Goal: Task Accomplishment & Management: Complete application form

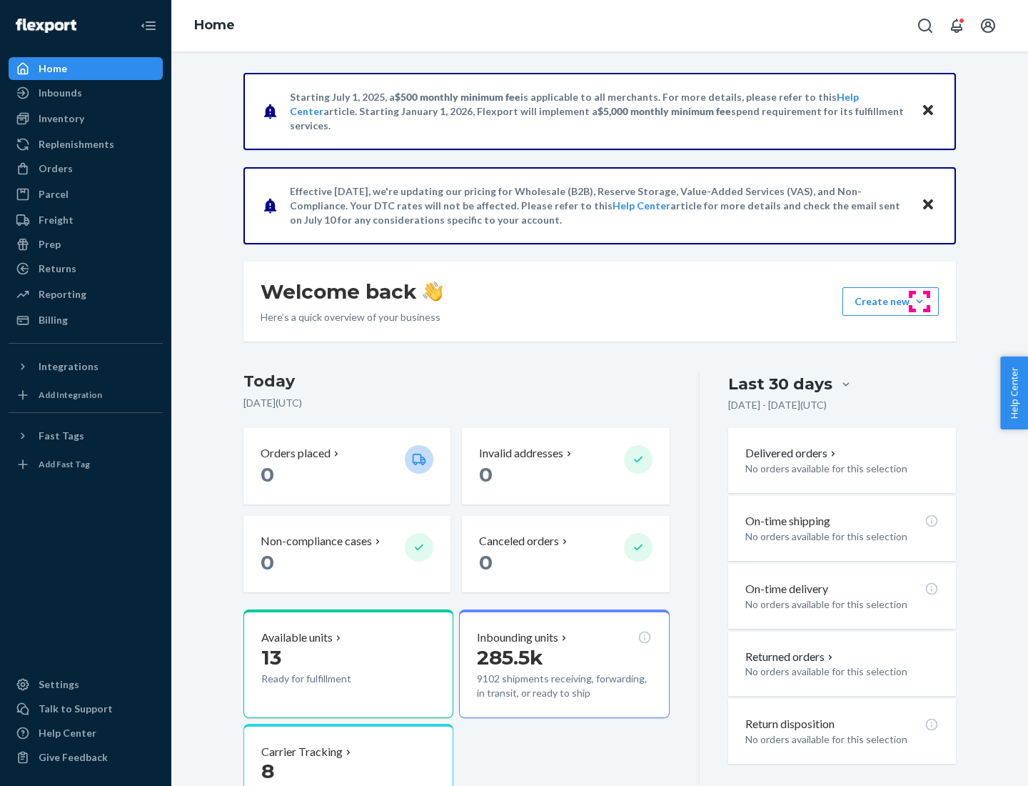
click at [920, 301] on button "Create new Create new inbound Create new order Create new product" at bounding box center [891, 301] width 96 height 29
click at [86, 93] on div "Inbounds" at bounding box center [85, 93] width 151 height 20
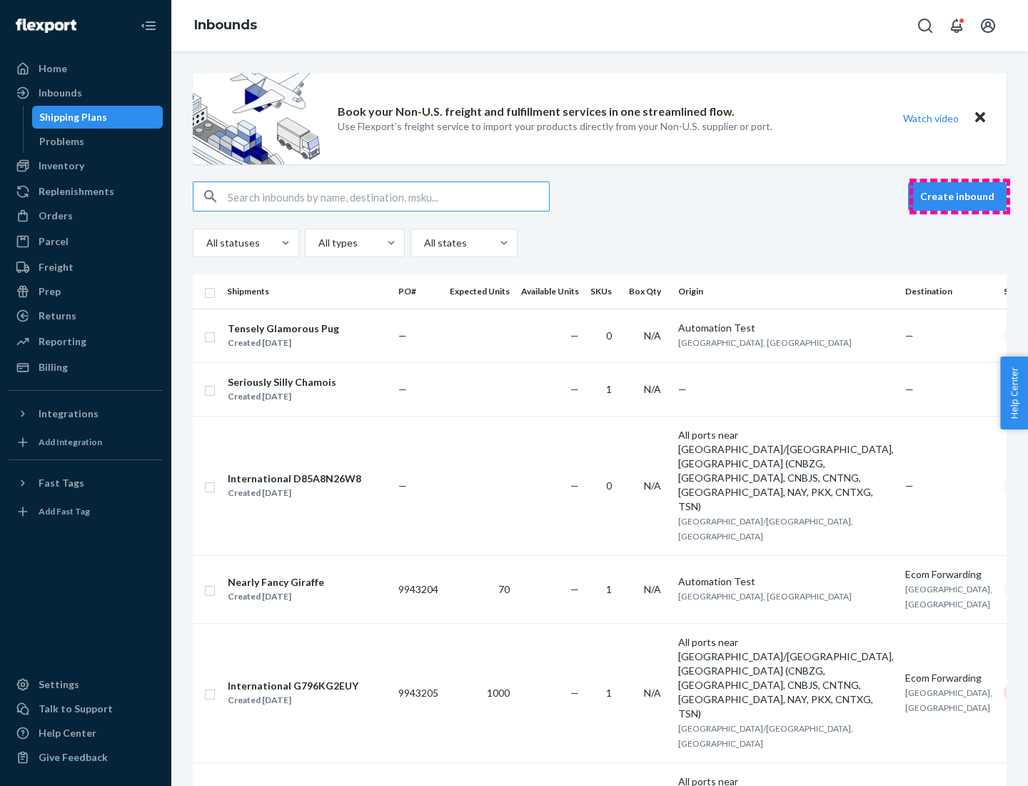
click at [960, 196] on button "Create inbound" at bounding box center [957, 196] width 99 height 29
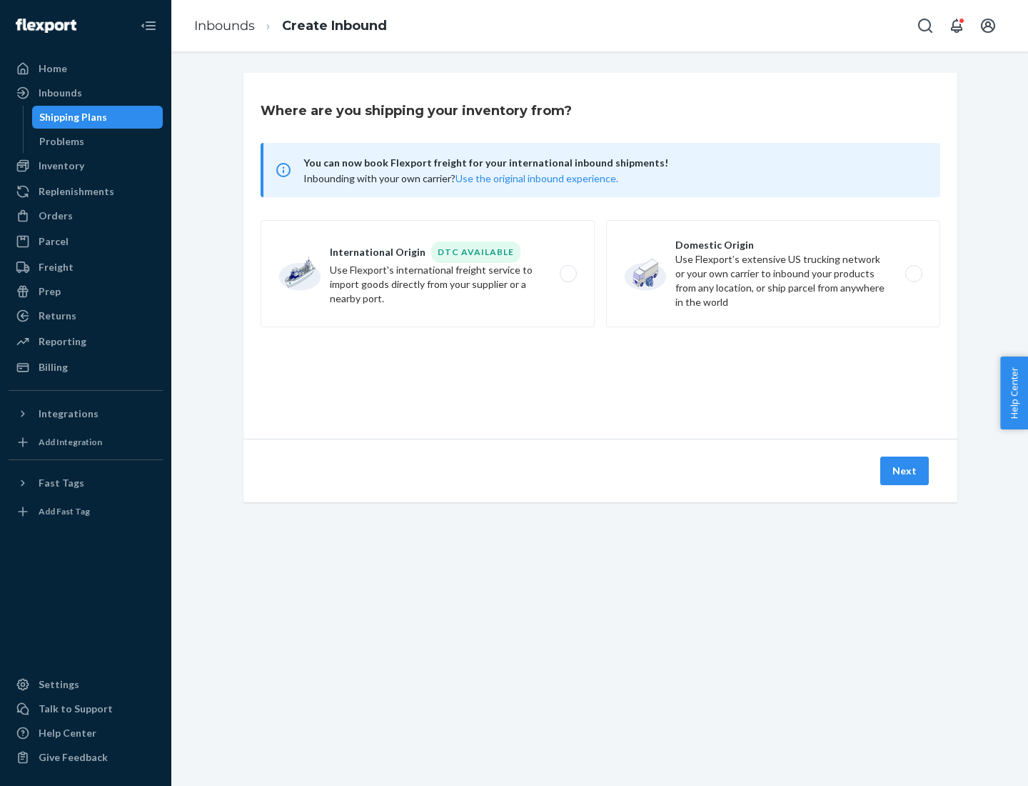
click at [773, 273] on label "Domestic Origin Use Flexport’s extensive US trucking network or your own carrie…" at bounding box center [773, 273] width 334 height 107
click at [913, 273] on input "Domestic Origin Use Flexport’s extensive US trucking network or your own carrie…" at bounding box center [917, 273] width 9 height 9
radio input "true"
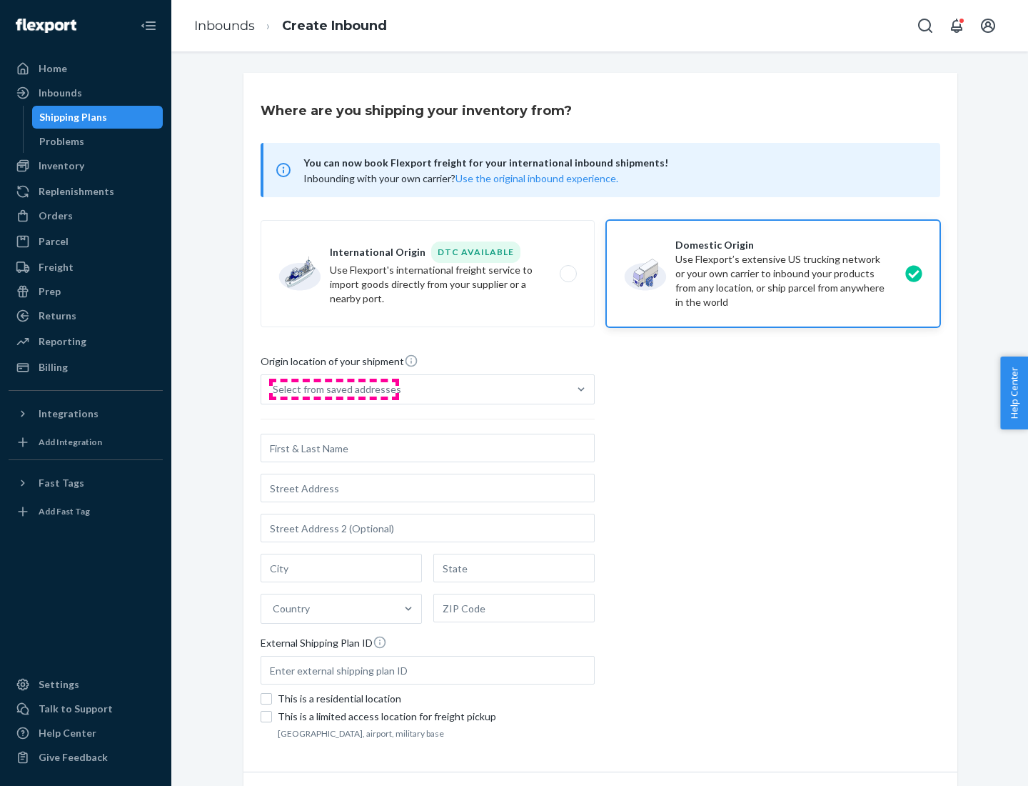
click at [333, 389] on div "Select from saved addresses" at bounding box center [337, 389] width 129 height 14
click at [274, 389] on input "Select from saved addresses" at bounding box center [273, 389] width 1 height 14
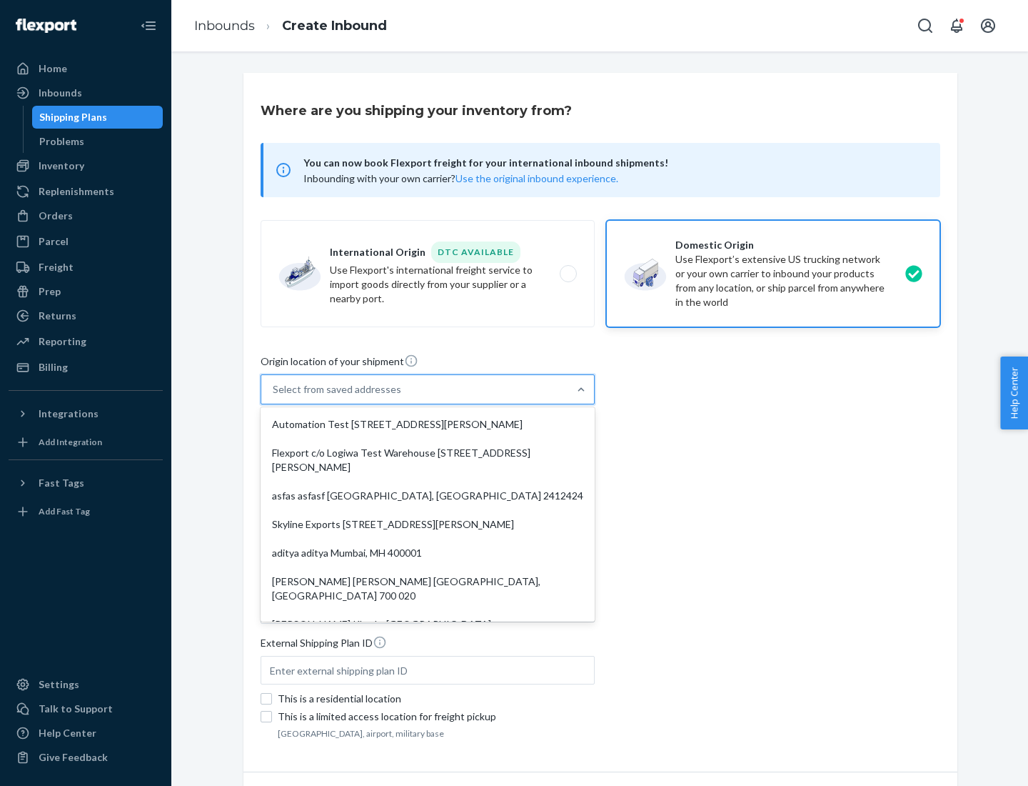
scroll to position [6, 0]
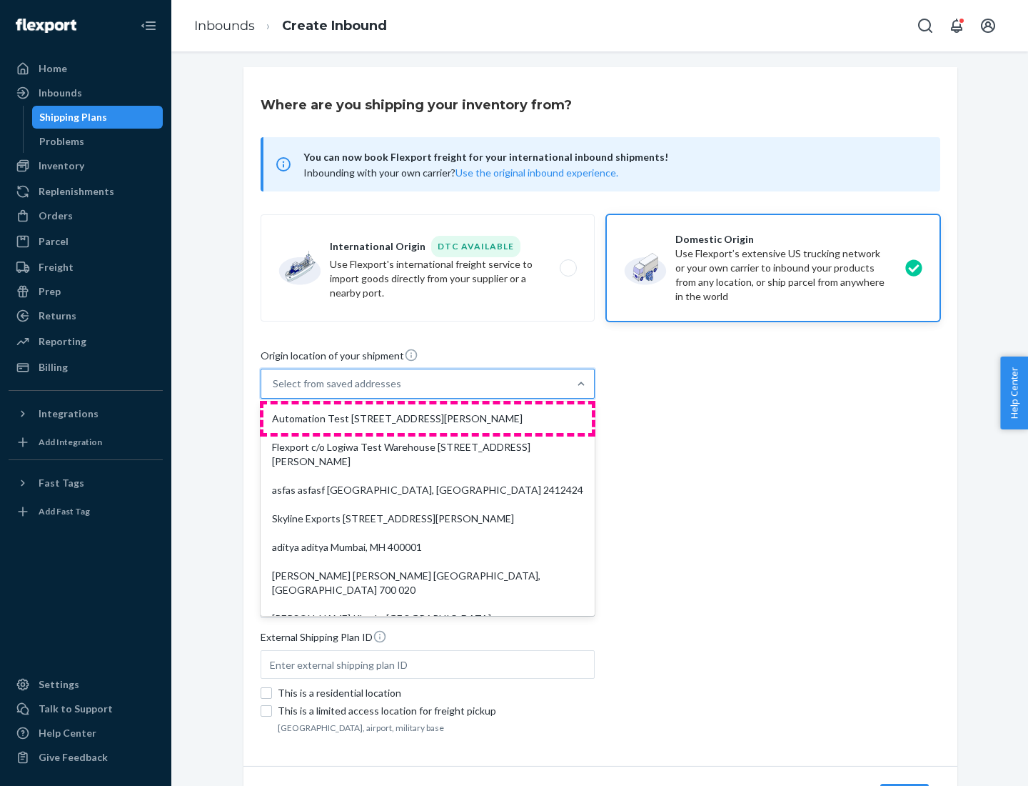
click at [428, 418] on div "Automation Test [STREET_ADDRESS][PERSON_NAME]" at bounding box center [428, 418] width 328 height 29
click at [274, 391] on input "option Automation Test [STREET_ADDRESS][PERSON_NAME]. 9 results available. Use …" at bounding box center [273, 383] width 1 height 14
type input "Automation Test"
type input "9th Floor"
type input "[GEOGRAPHIC_DATA]"
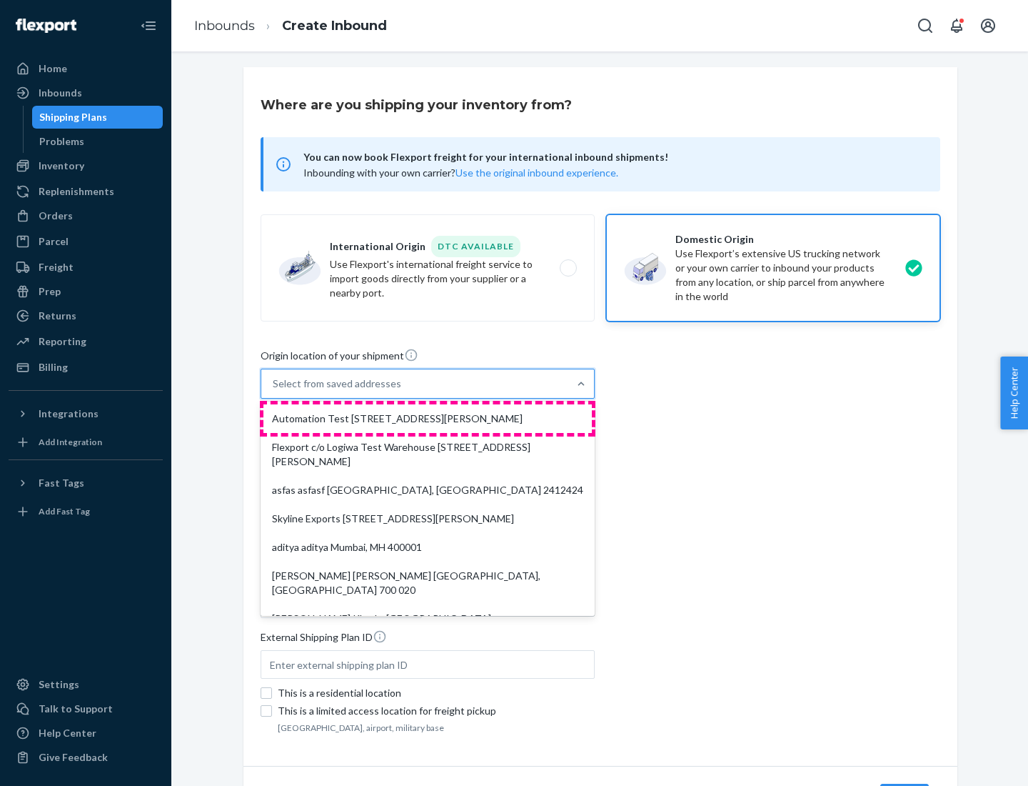
type input "CA"
type input "94104"
type input "[STREET_ADDRESS][PERSON_NAME]"
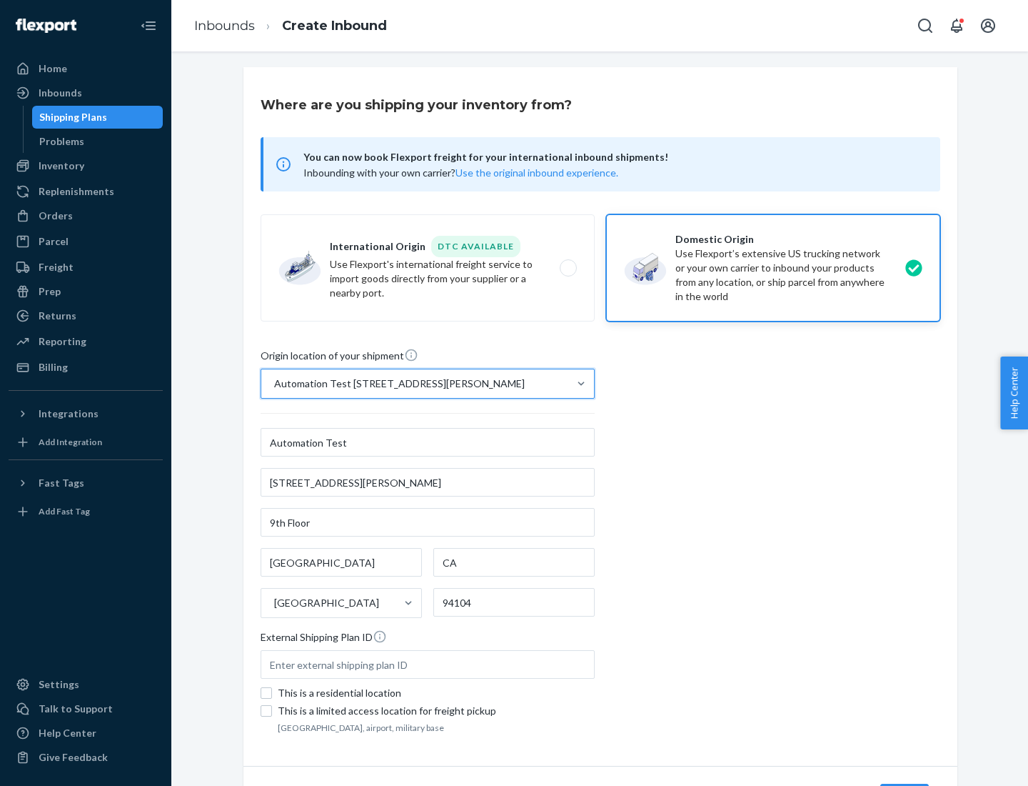
scroll to position [84, 0]
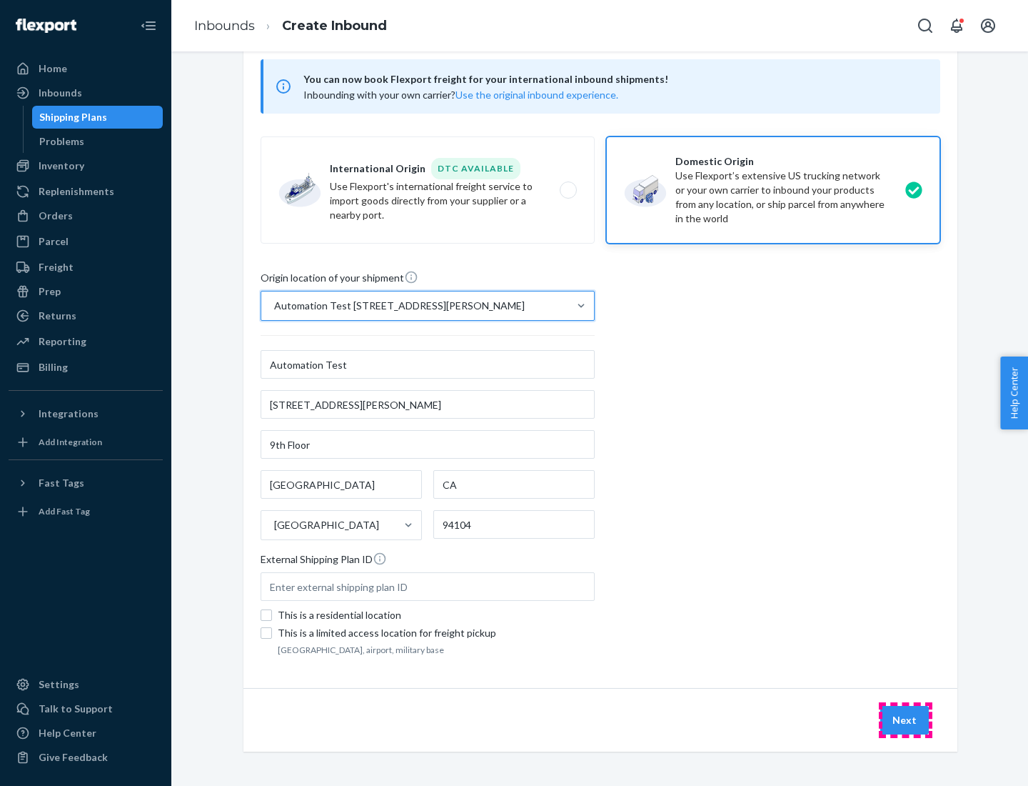
click at [905, 720] on button "Next" at bounding box center [904, 720] width 49 height 29
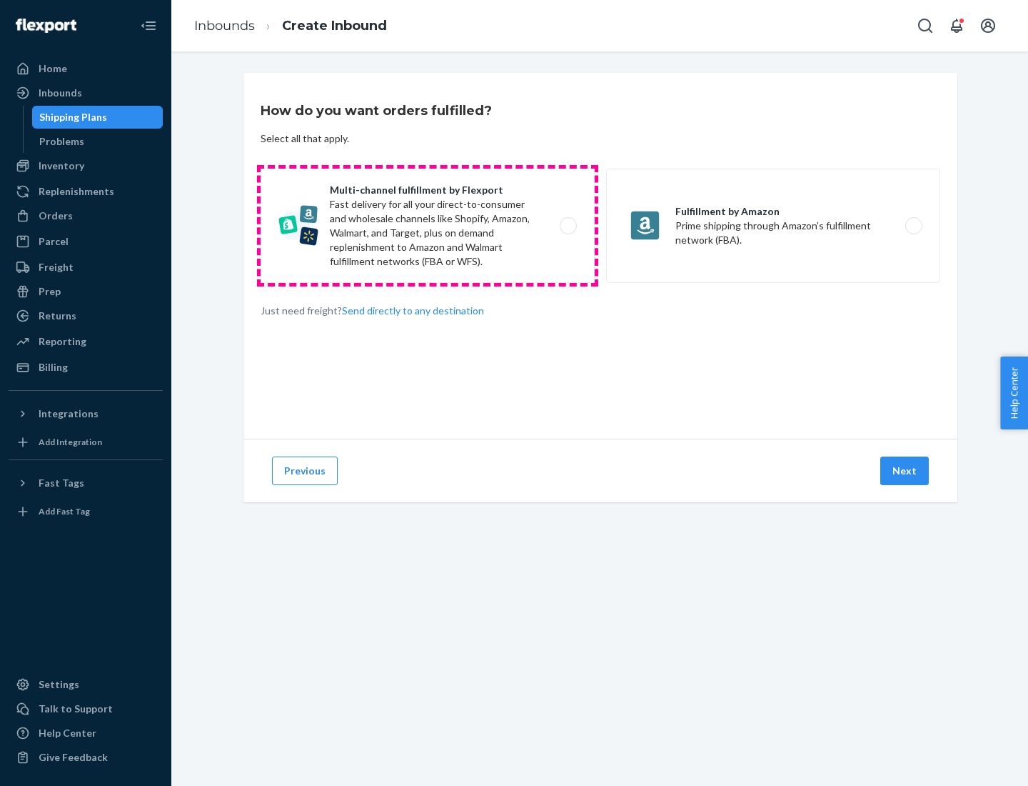
click at [428, 226] on label "Multi-channel fulfillment by Flexport Fast delivery for all your direct-to-cons…" at bounding box center [428, 226] width 334 height 114
click at [568, 226] on input "Multi-channel fulfillment by Flexport Fast delivery for all your direct-to-cons…" at bounding box center [572, 225] width 9 height 9
radio input "true"
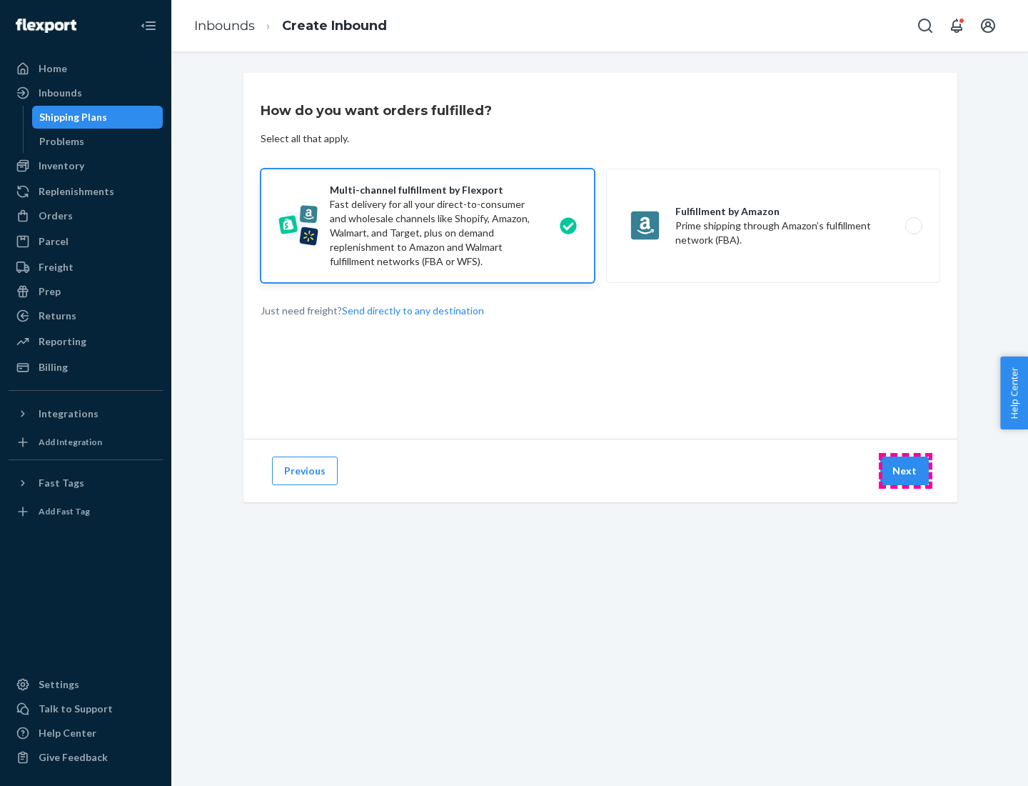
click at [905, 471] on button "Next" at bounding box center [904, 470] width 49 height 29
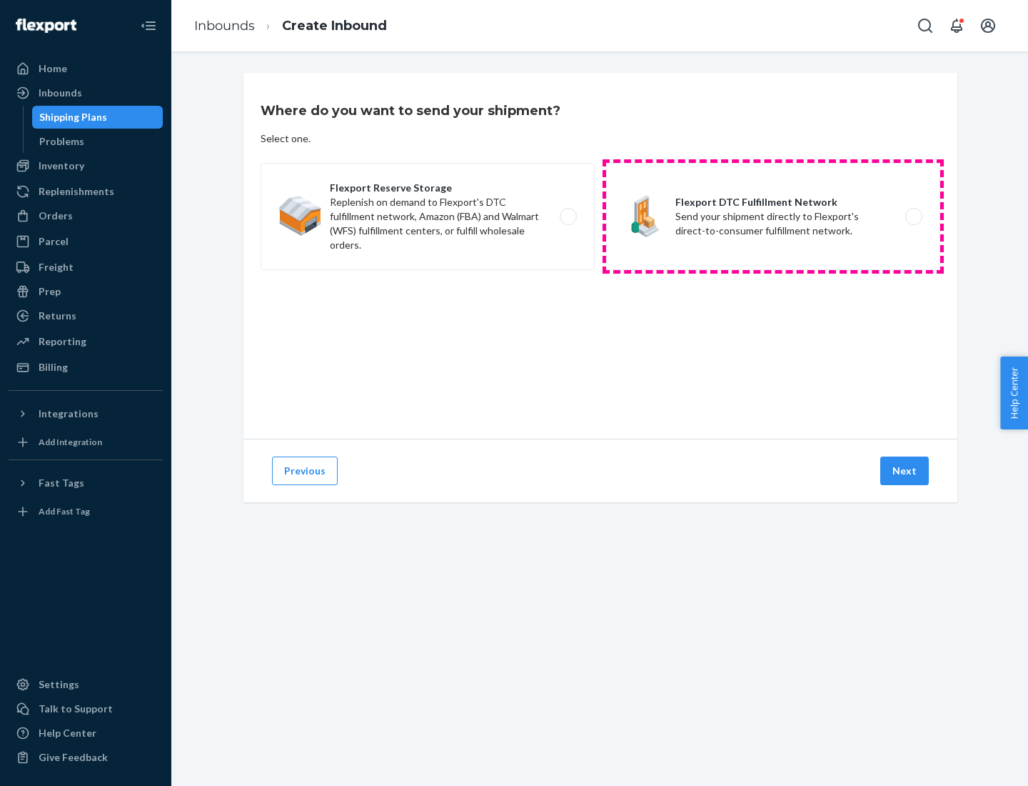
click at [773, 216] on label "Flexport DTC Fulfillment Network Send your shipment directly to Flexport's dire…" at bounding box center [773, 216] width 334 height 107
click at [913, 216] on input "Flexport DTC Fulfillment Network Send your shipment directly to Flexport's dire…" at bounding box center [917, 216] width 9 height 9
radio input "true"
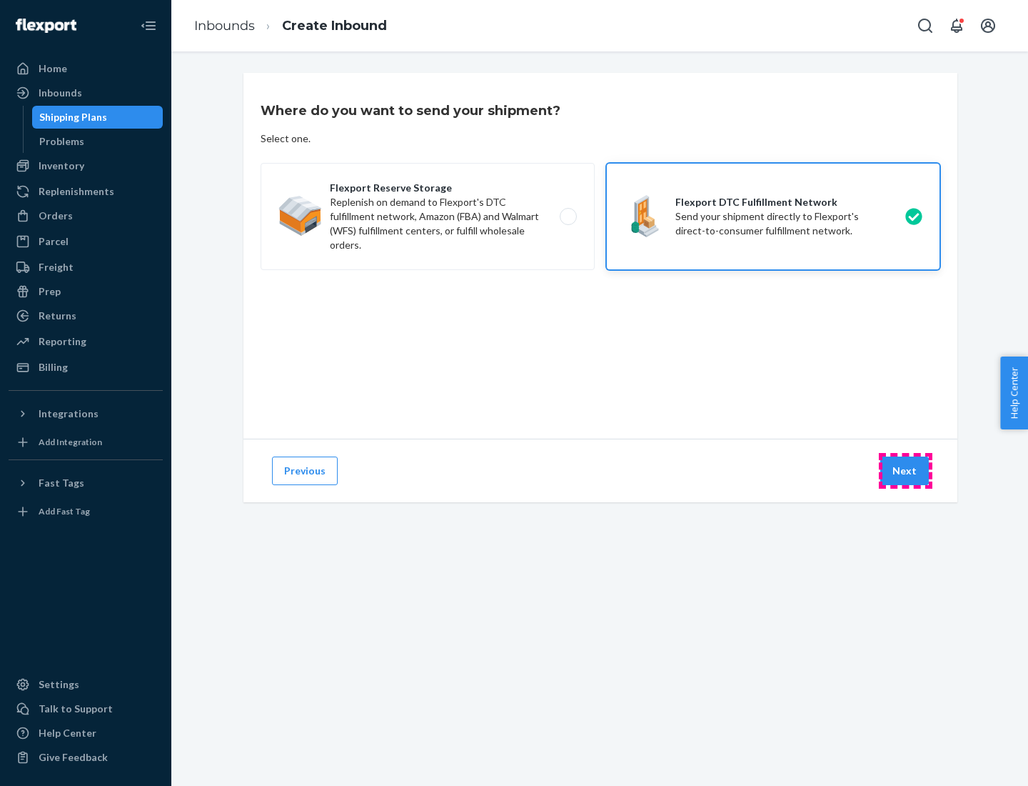
click at [905, 471] on button "Next" at bounding box center [904, 470] width 49 height 29
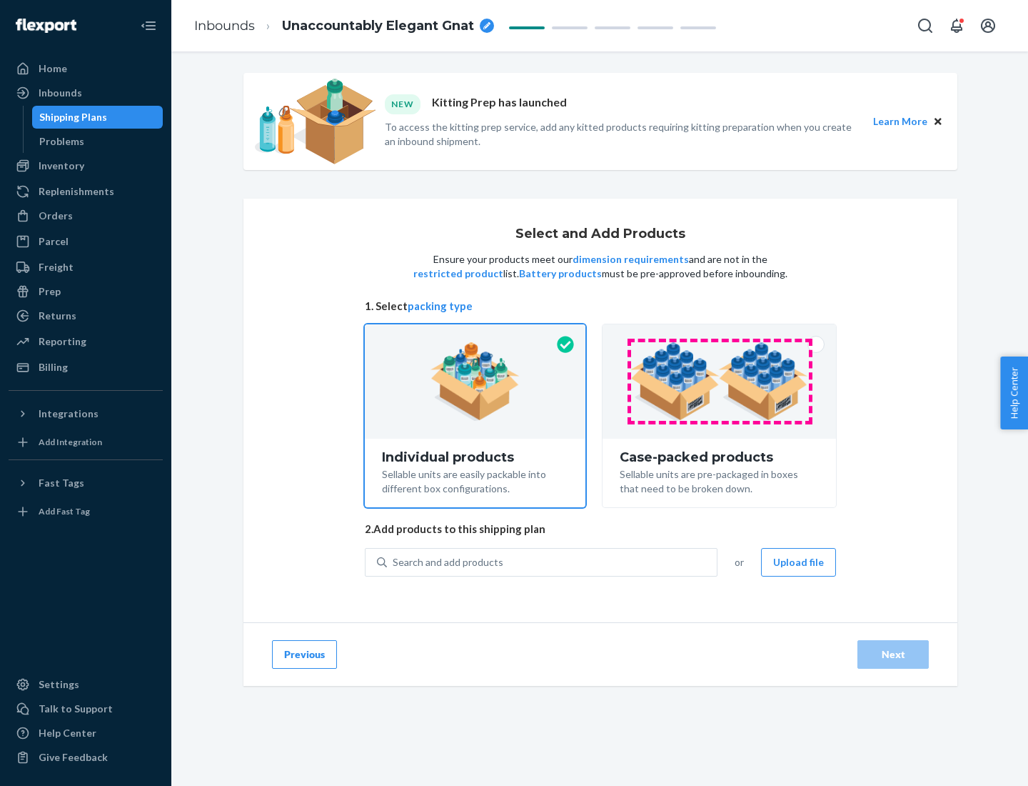
click at [720, 381] on img at bounding box center [720, 381] width 178 height 79
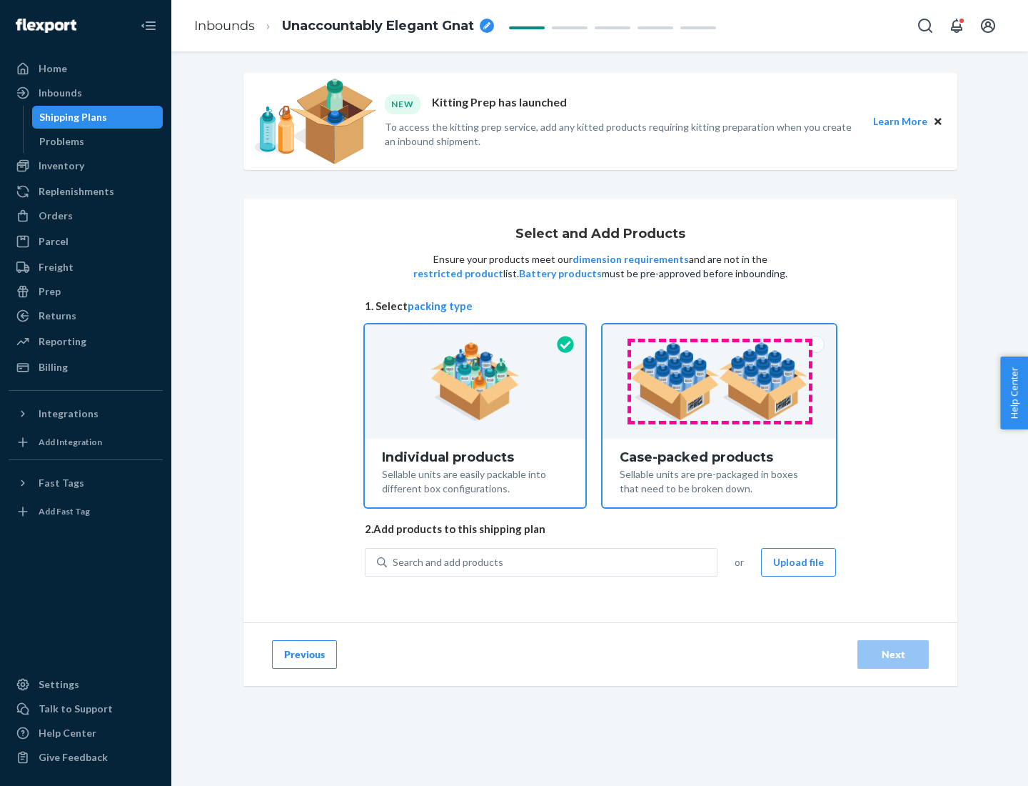
click at [720, 333] on input "Case-packed products Sellable units are pre-packaged in boxes that need to be b…" at bounding box center [719, 328] width 9 height 9
radio input "true"
radio input "false"
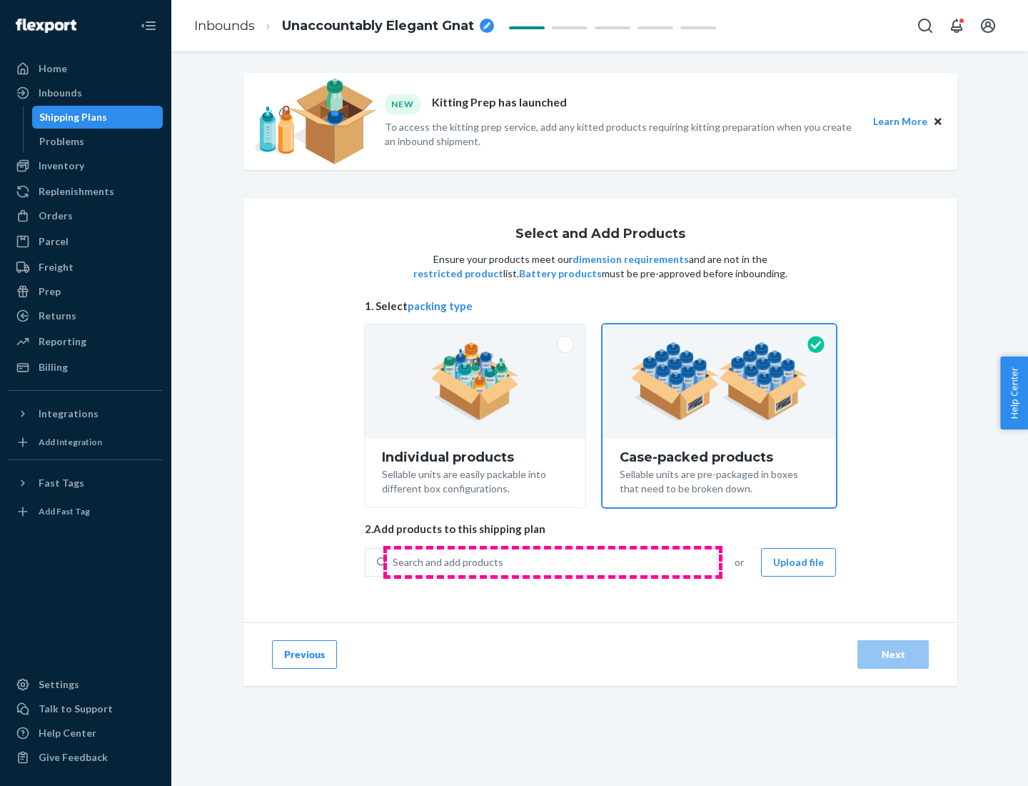
click at [553, 561] on div "Search and add products" at bounding box center [552, 562] width 330 height 26
click at [394, 561] on input "Search and add products" at bounding box center [393, 562] width 1 height 14
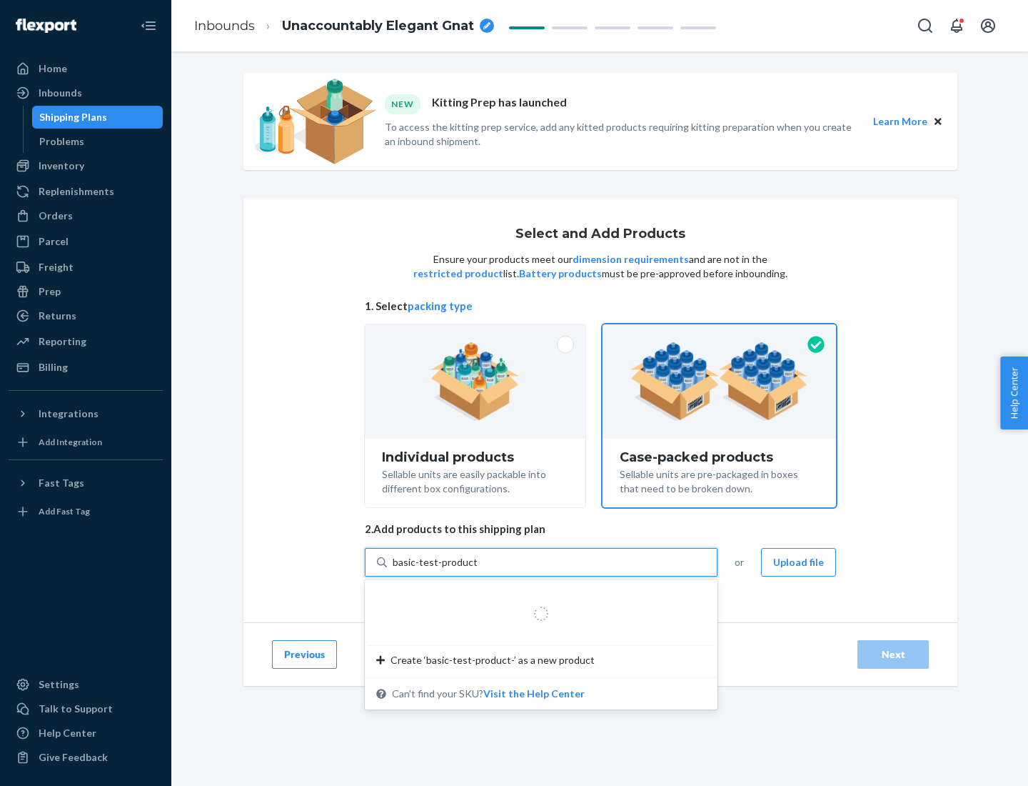
type input "basic-test-product-1"
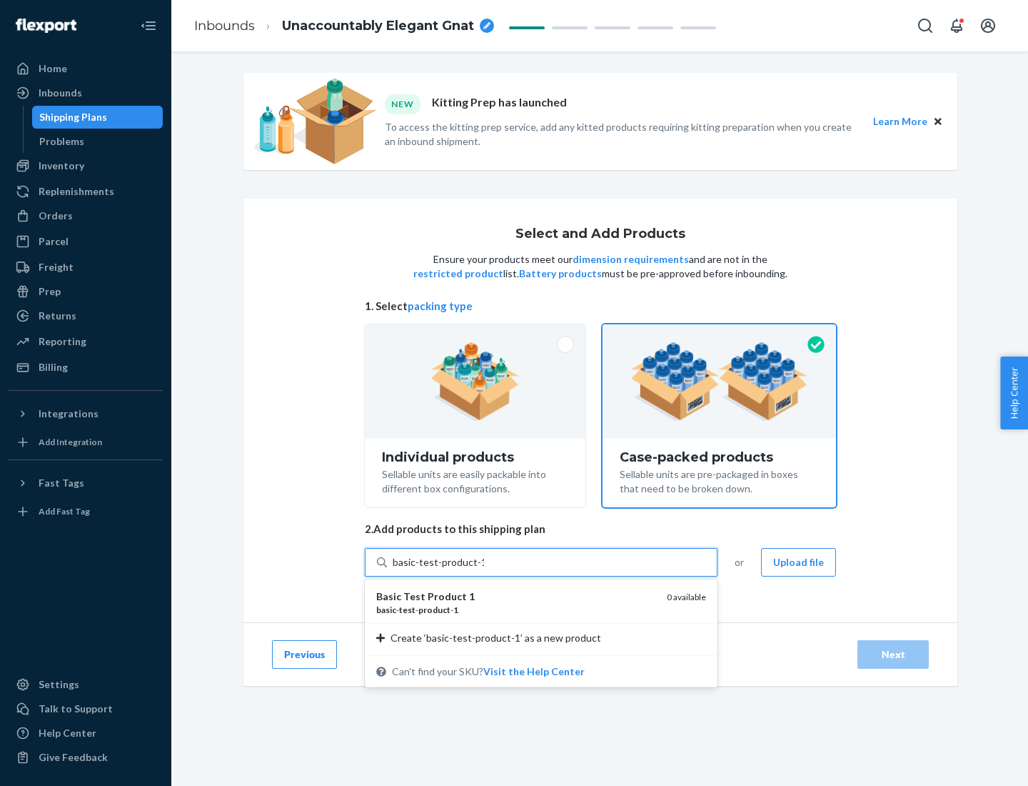
click at [516, 609] on div "basic - test - product - 1" at bounding box center [515, 609] width 279 height 12
click at [484, 569] on input "basic-test-product-1" at bounding box center [438, 562] width 91 height 14
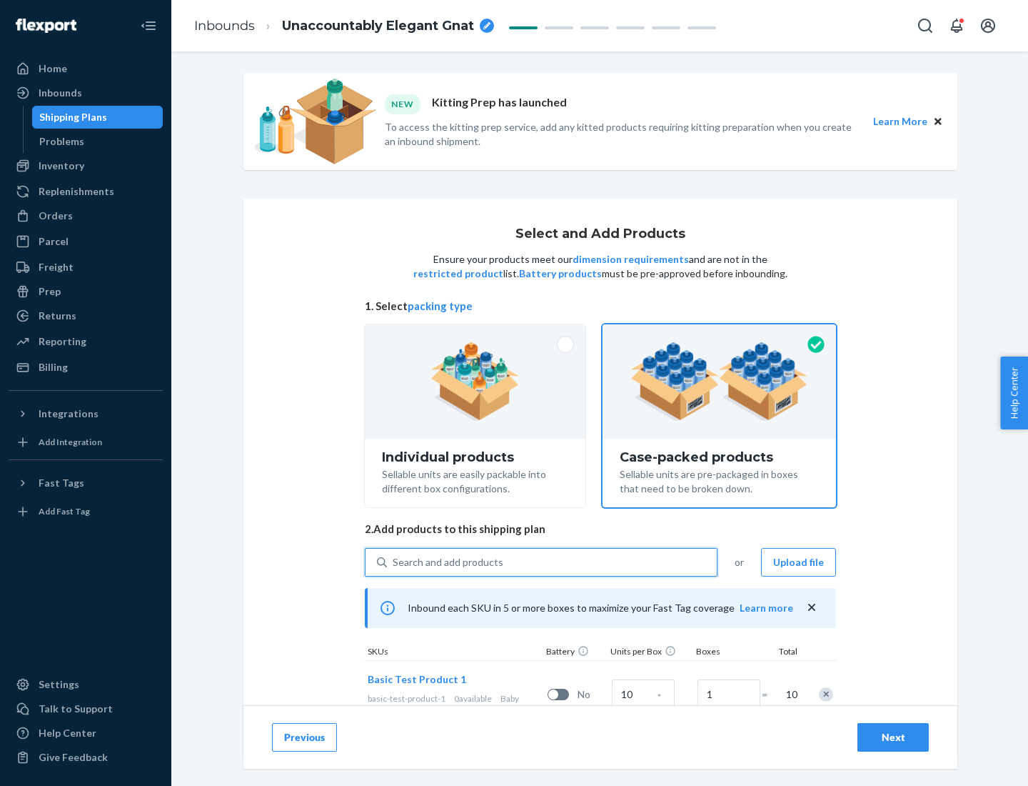
scroll to position [51, 0]
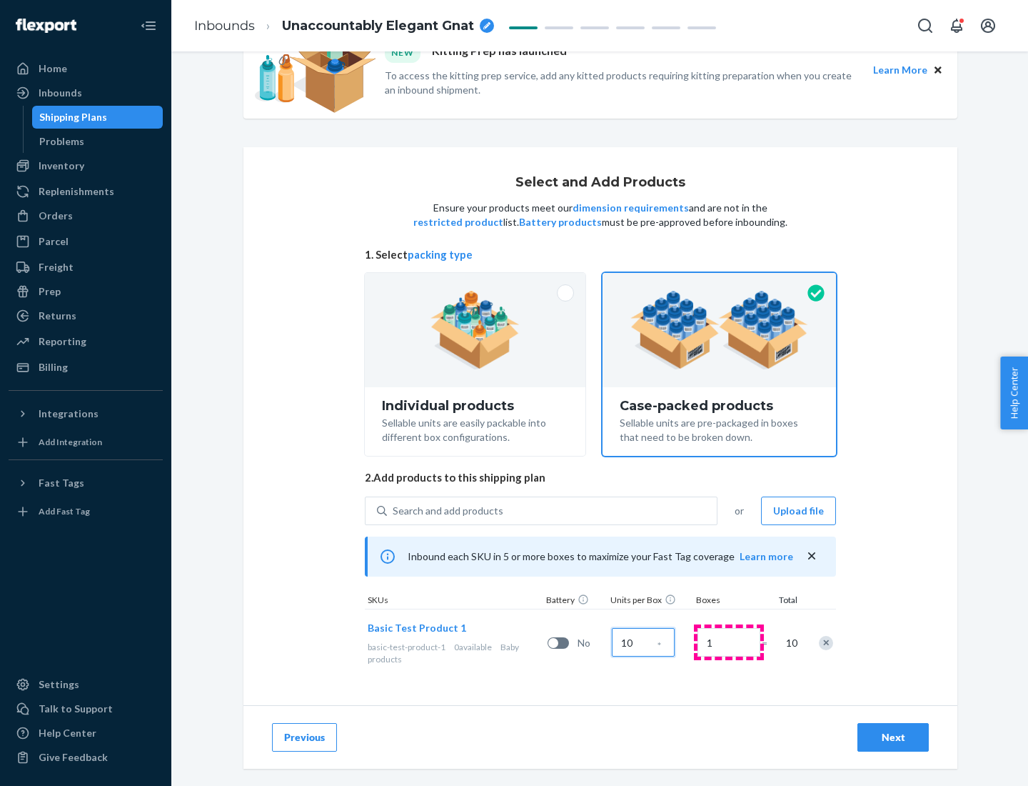
type input "10"
type input "7"
click at [893, 737] on div "Next" at bounding box center [893, 737] width 47 height 14
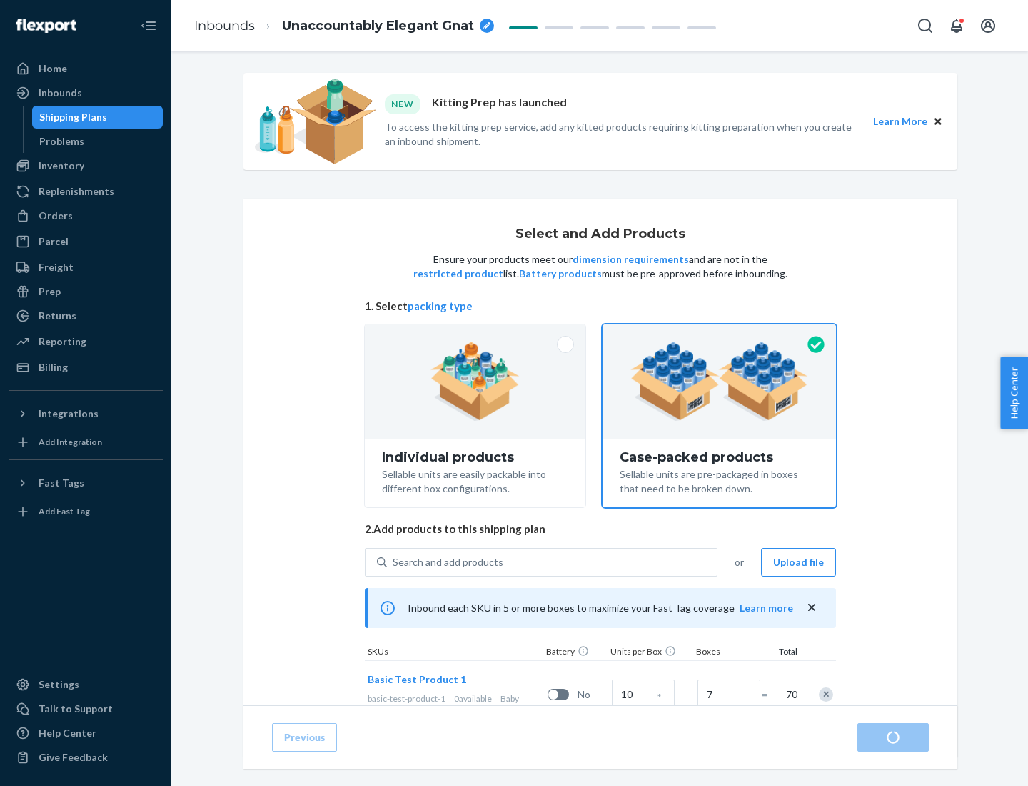
radio input "true"
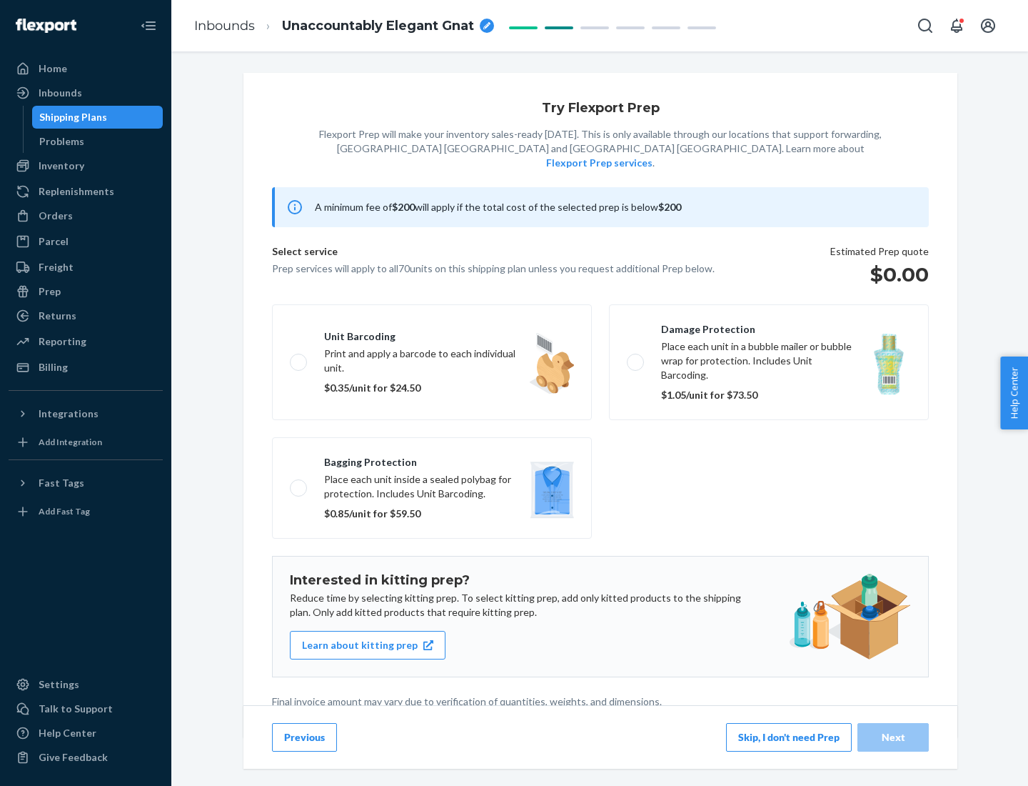
scroll to position [4, 0]
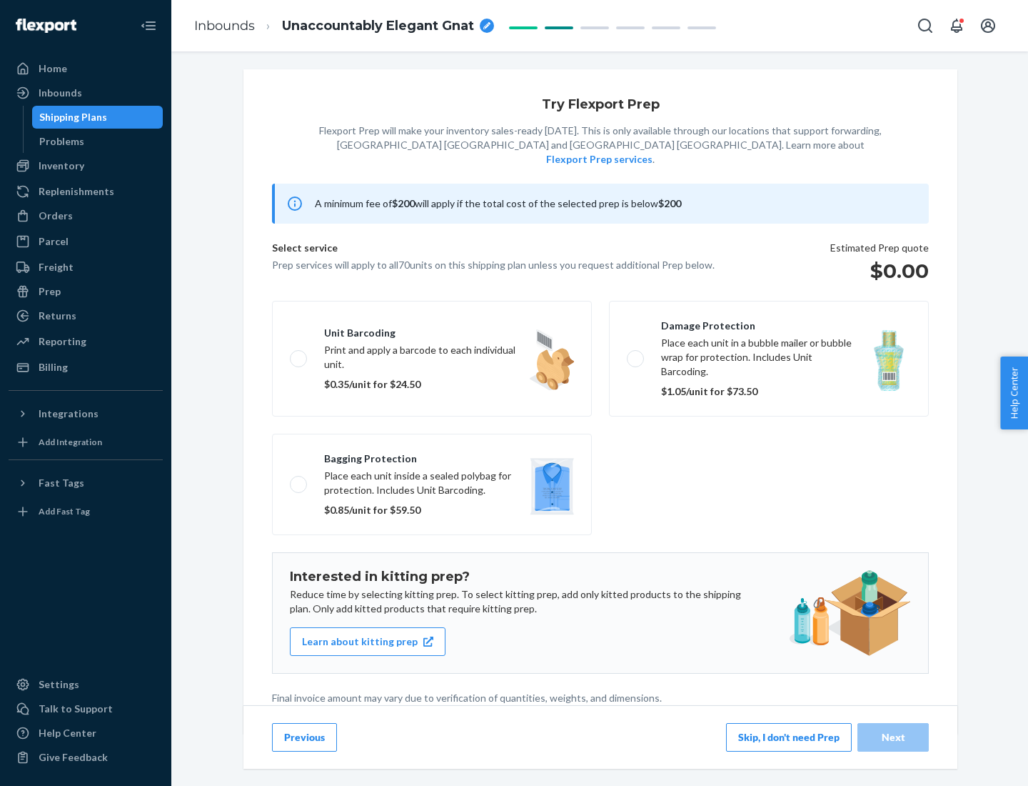
click at [432, 455] on label "Bagging protection Place each unit inside a sealed polybag for protection. Incl…" at bounding box center [432, 483] width 320 height 101
click at [299, 479] on input "Bagging protection Place each unit inside a sealed polybag for protection. Incl…" at bounding box center [294, 483] width 9 height 9
checkbox input "true"
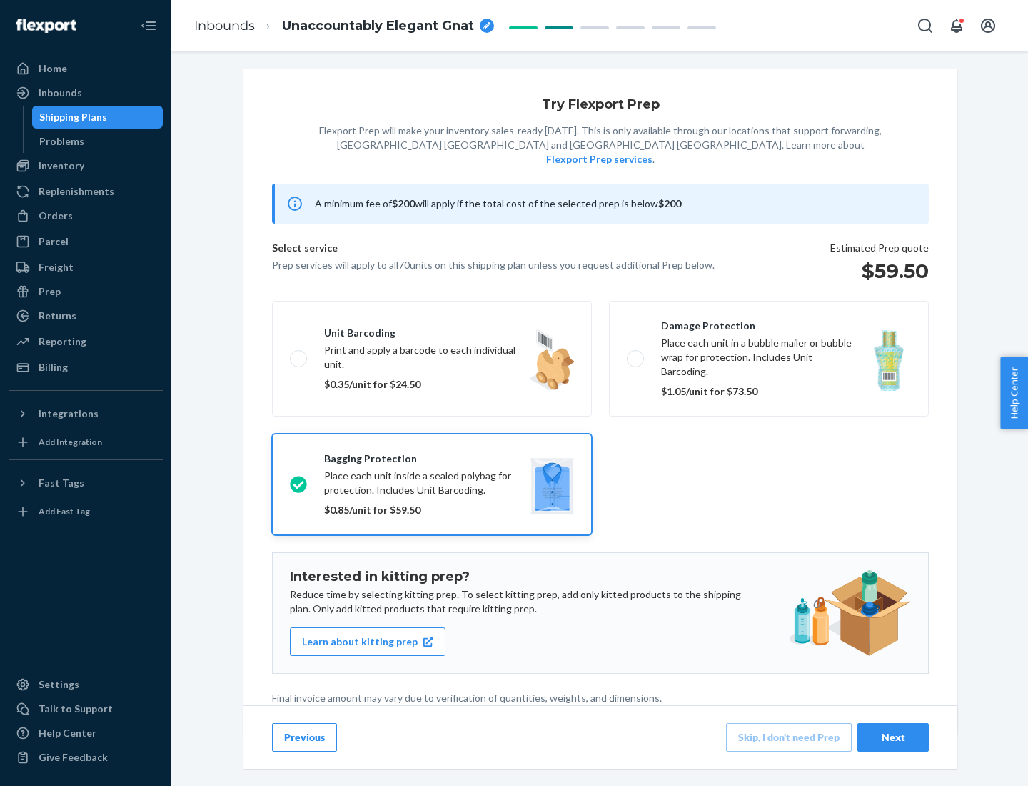
click at [893, 736] on div "Next" at bounding box center [893, 737] width 47 height 14
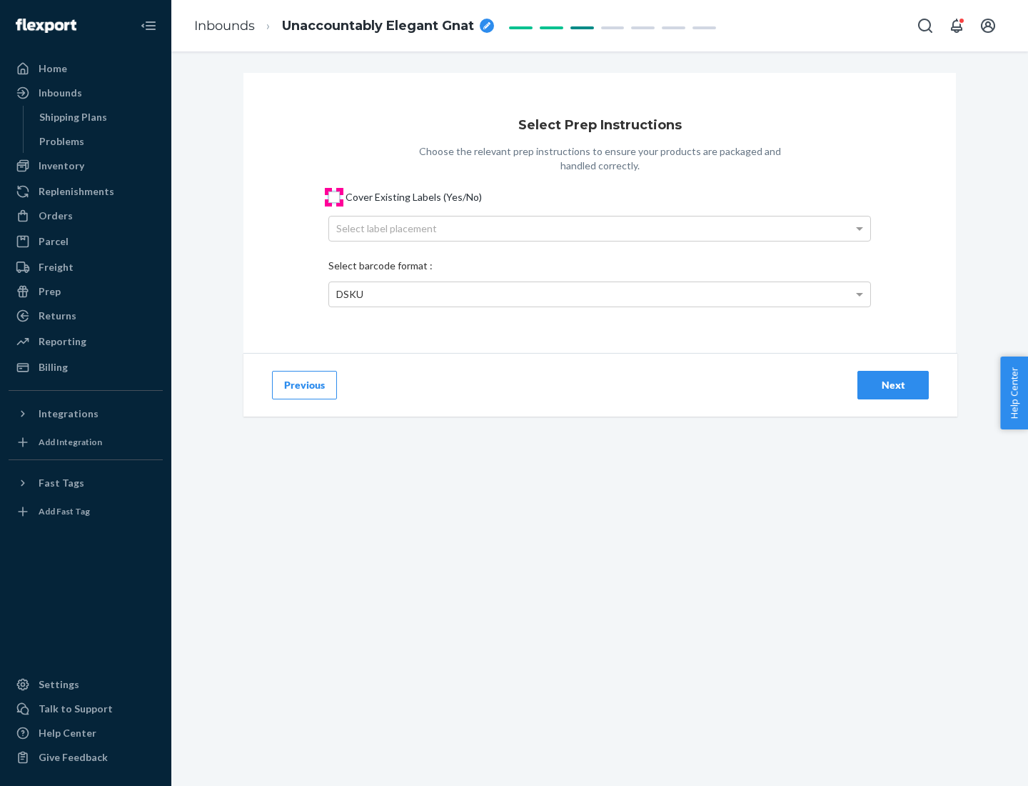
click at [334, 196] on input "Cover Existing Labels (Yes/No)" at bounding box center [333, 196] width 11 height 11
checkbox input "true"
click at [600, 228] on div "Select label placement" at bounding box center [599, 228] width 541 height 24
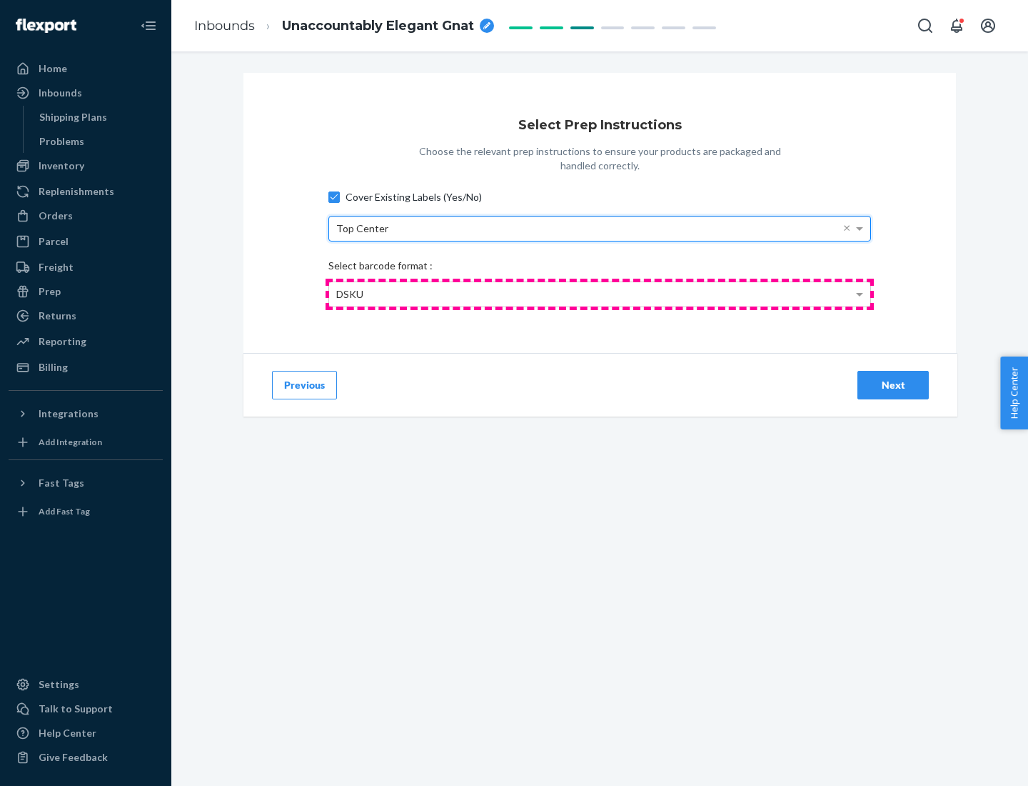
click at [600, 293] on div "DSKU" at bounding box center [599, 294] width 541 height 24
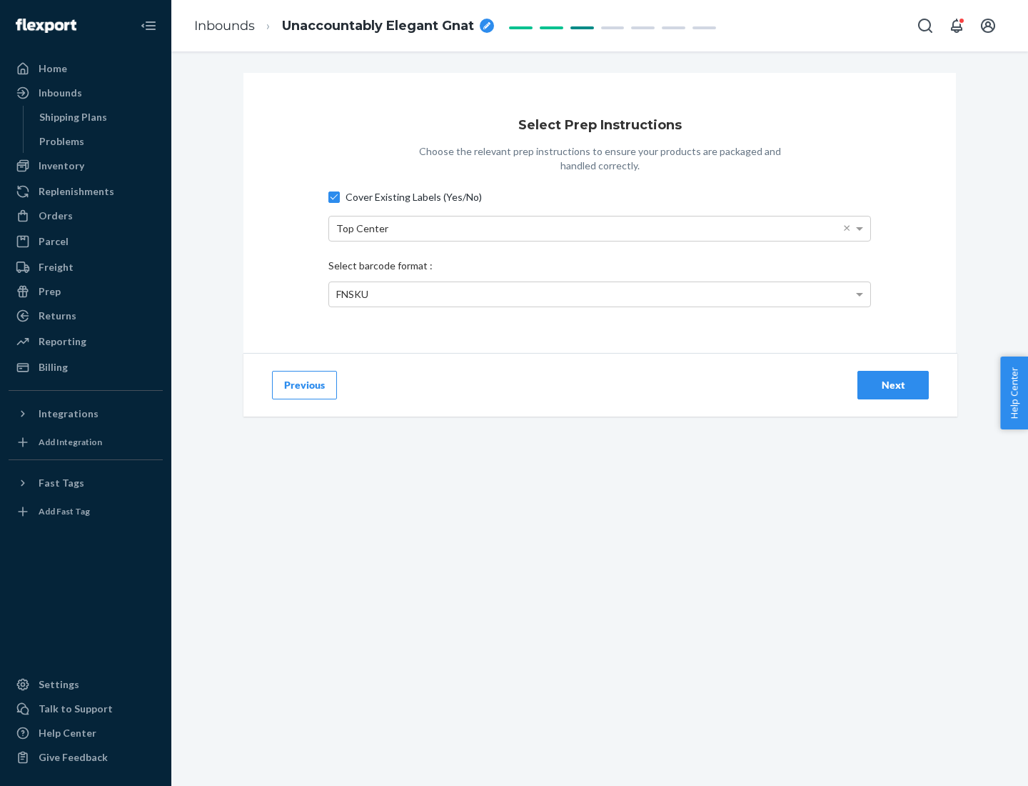
click at [893, 384] on div "Next" at bounding box center [893, 385] width 47 height 14
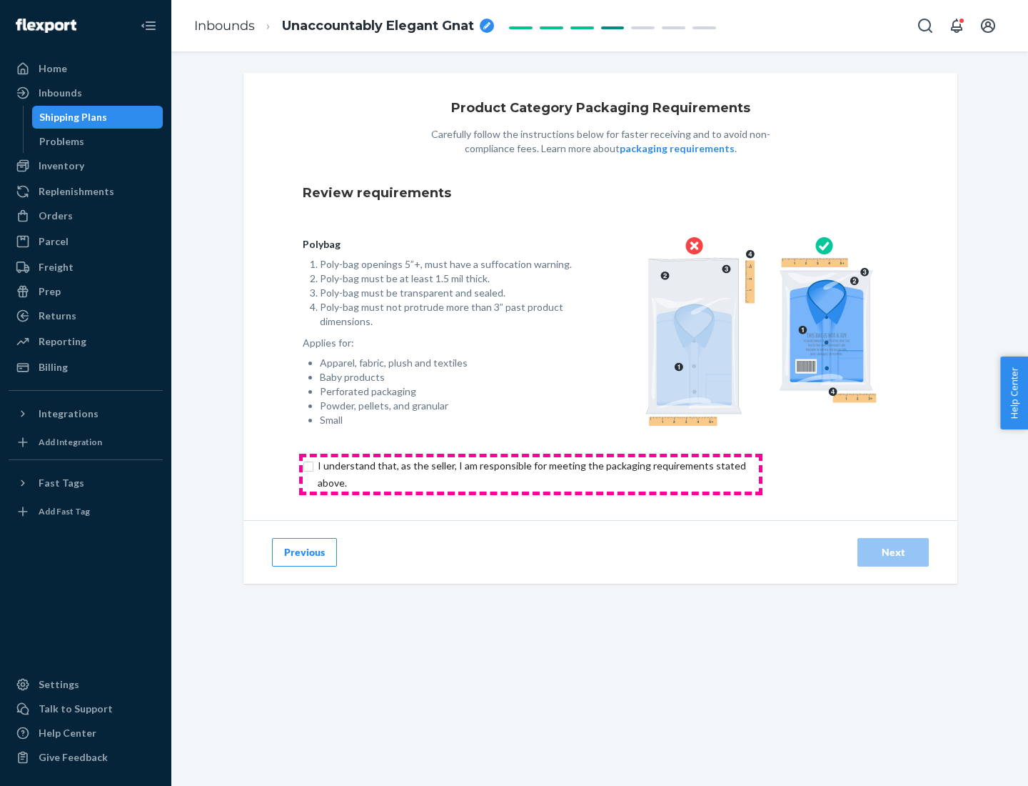
click at [531, 473] on input "checkbox" at bounding box center [540, 474] width 475 height 34
checkbox input "true"
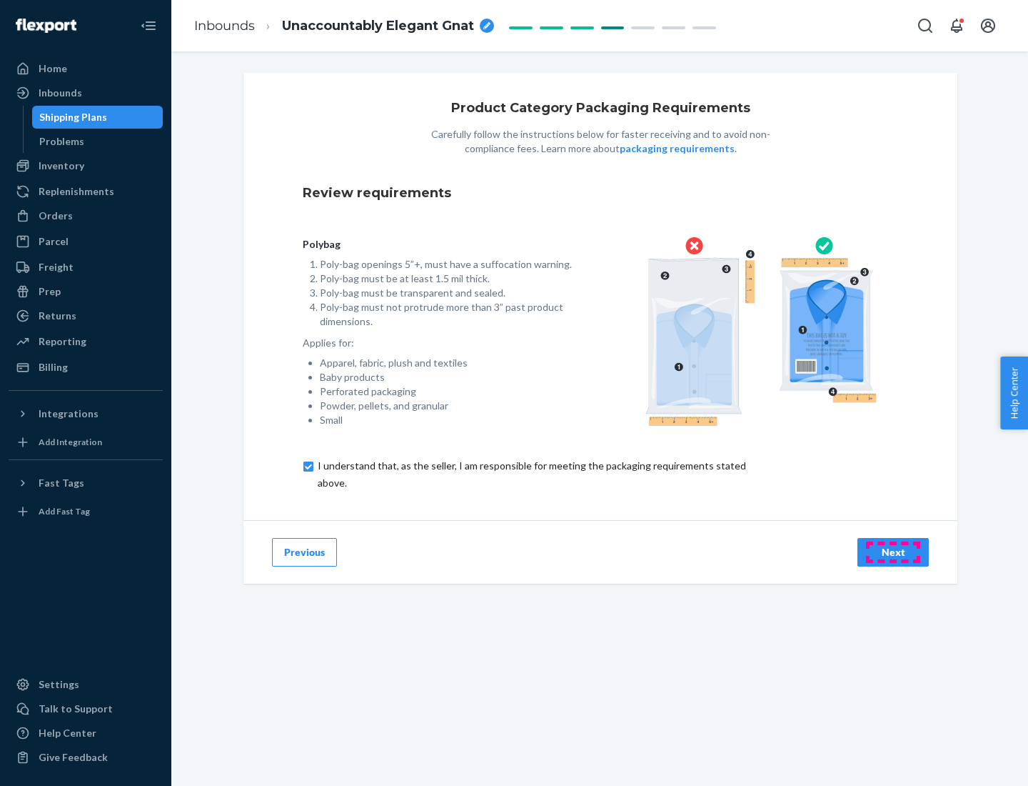
click at [893, 551] on div "Next" at bounding box center [893, 552] width 47 height 14
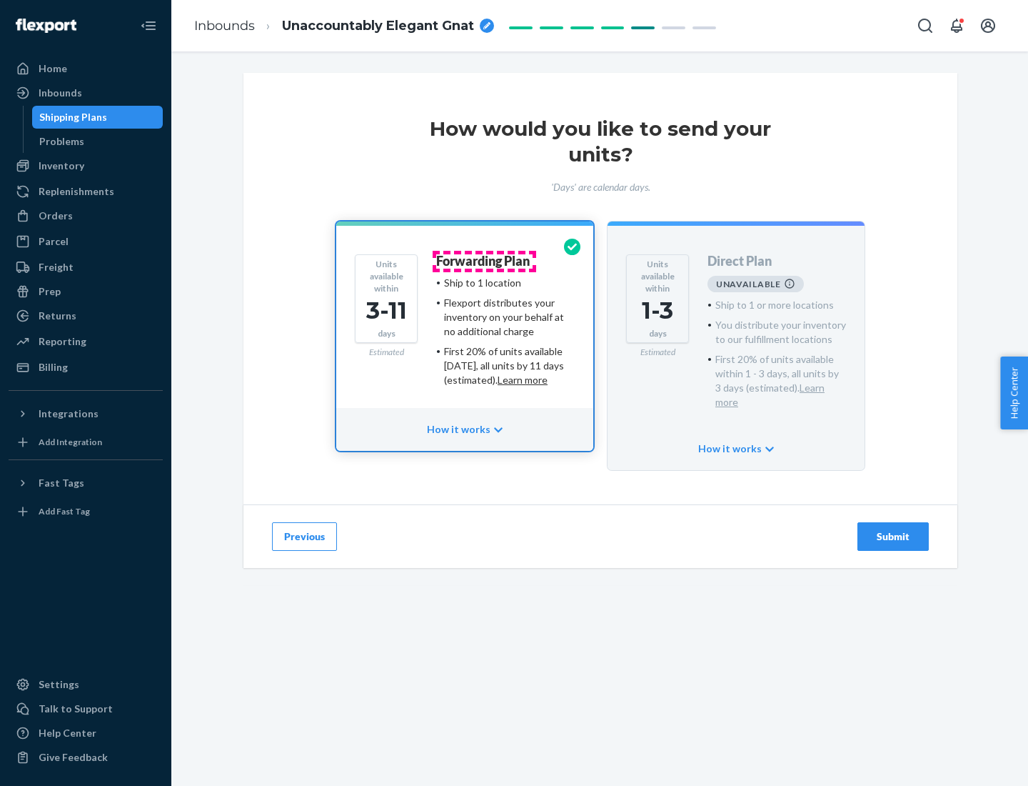
click at [484, 261] on h4 "Forwarding Plan" at bounding box center [483, 261] width 94 height 14
click at [893, 529] on div "Submit" at bounding box center [893, 536] width 47 height 14
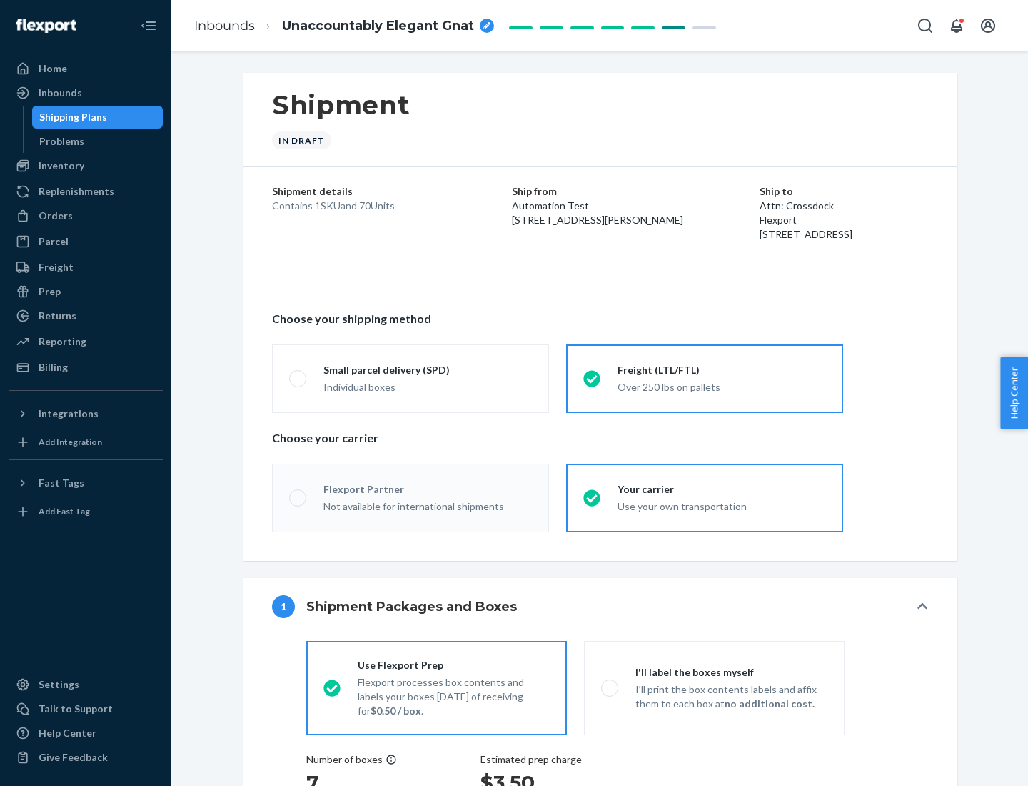
radio input "true"
radio input "false"
radio input "true"
radio input "false"
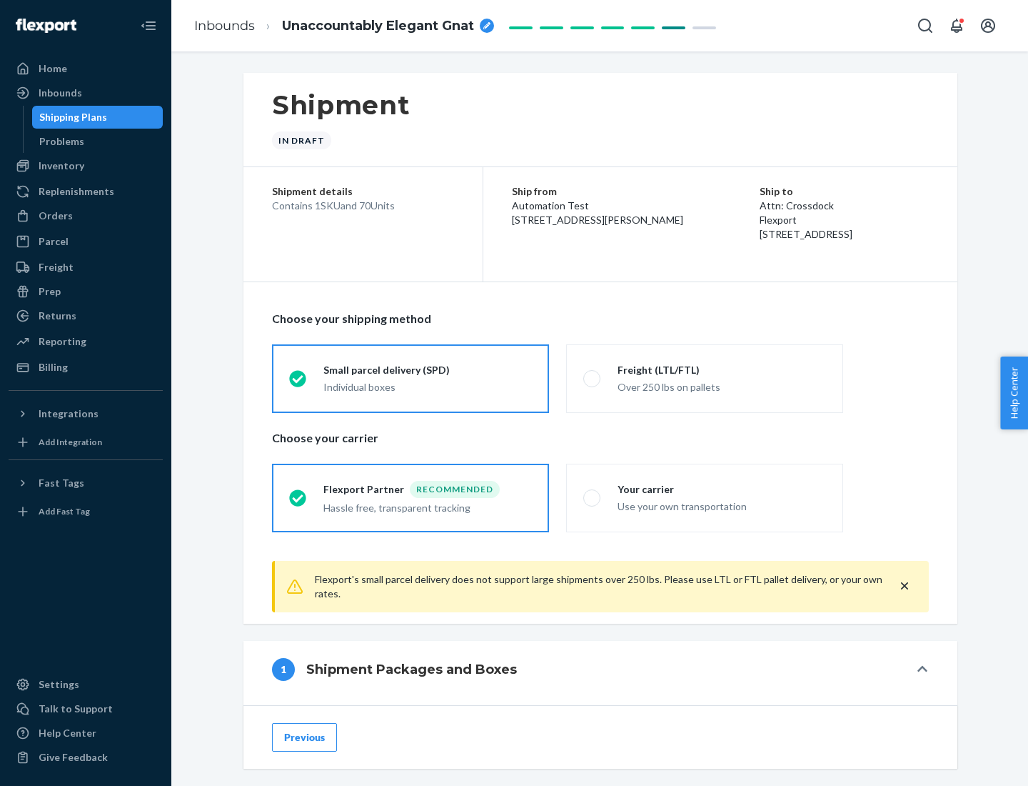
click at [705, 378] on div "Over 250 lbs on pallets" at bounding box center [722, 385] width 209 height 17
click at [593, 378] on input "Freight (LTL/FTL) Over 250 lbs on pallets" at bounding box center [587, 377] width 9 height 9
radio input "true"
radio input "false"
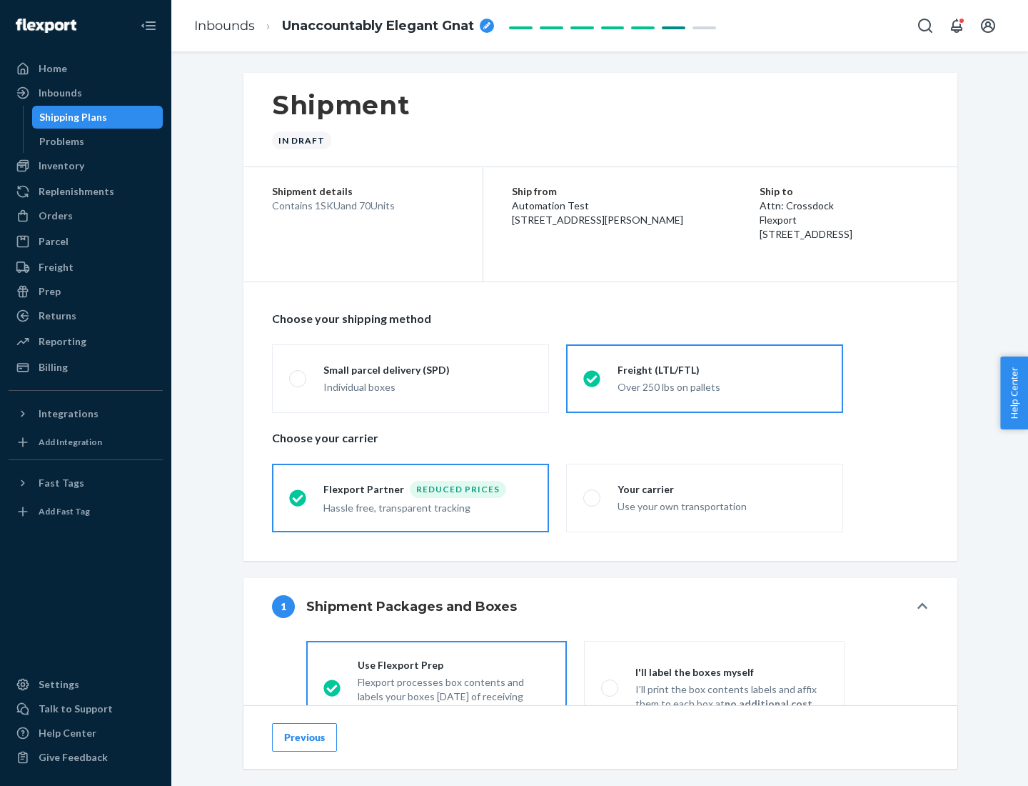
scroll to position [79, 0]
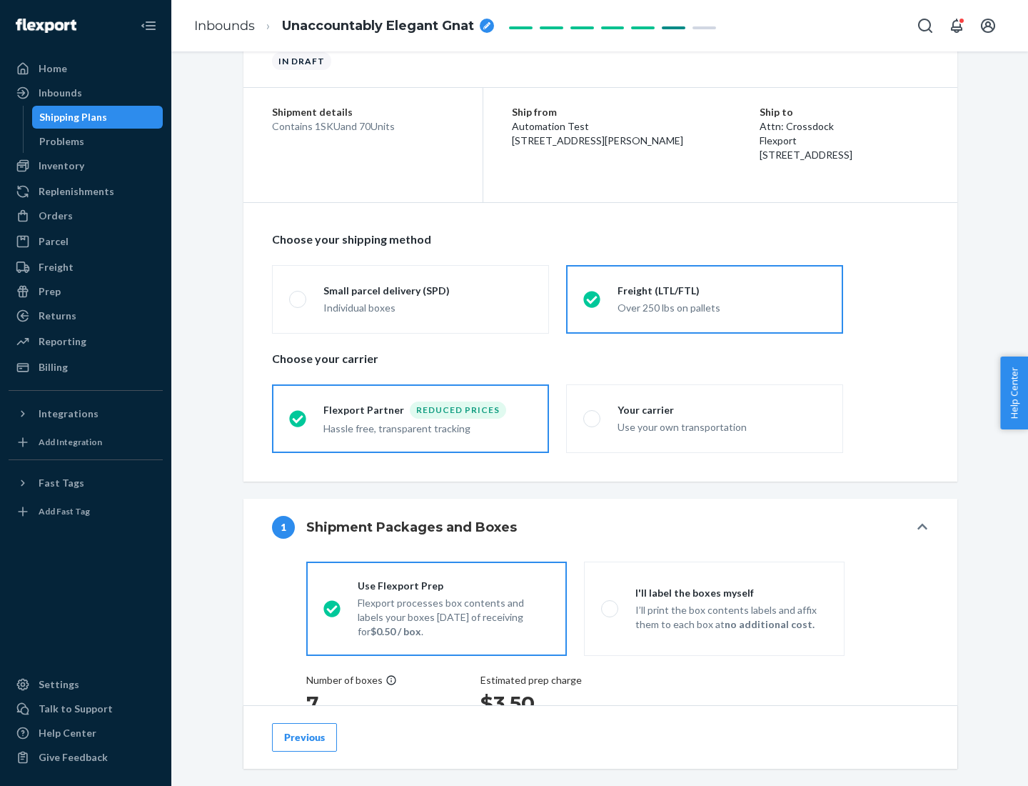
click at [705, 418] on div "Use your own transportation" at bounding box center [722, 425] width 209 height 17
click at [593, 418] on input "Your carrier Use your own transportation" at bounding box center [587, 417] width 9 height 9
radio input "true"
radio input "false"
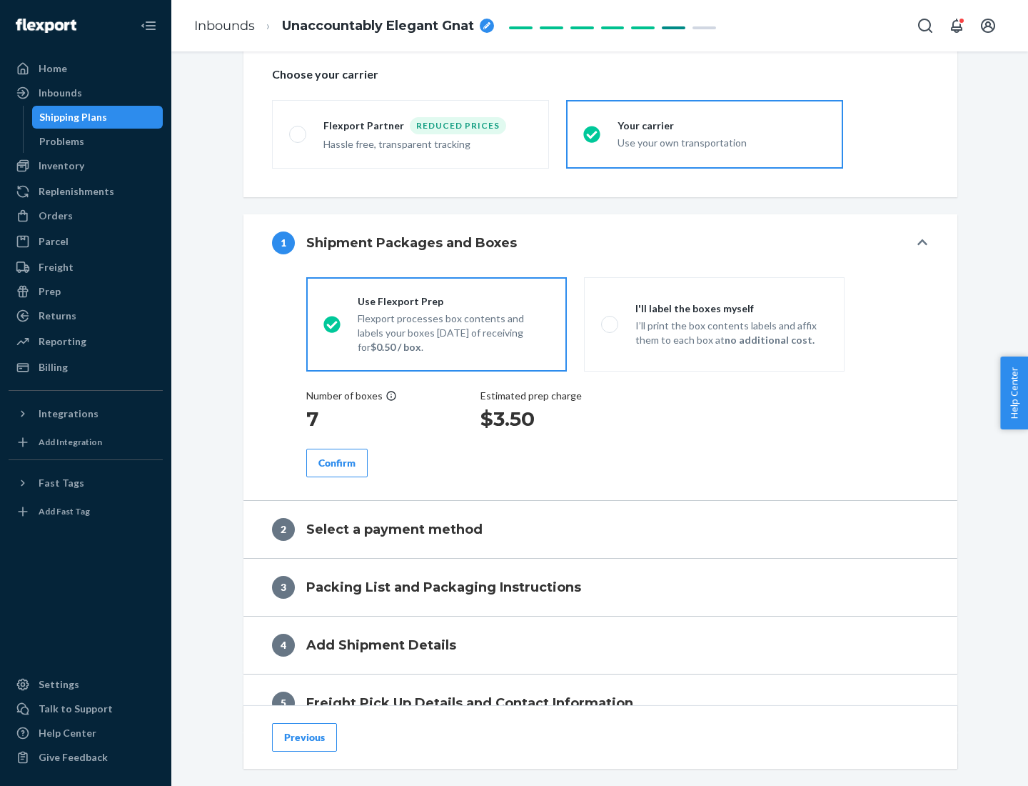
scroll to position [269, 0]
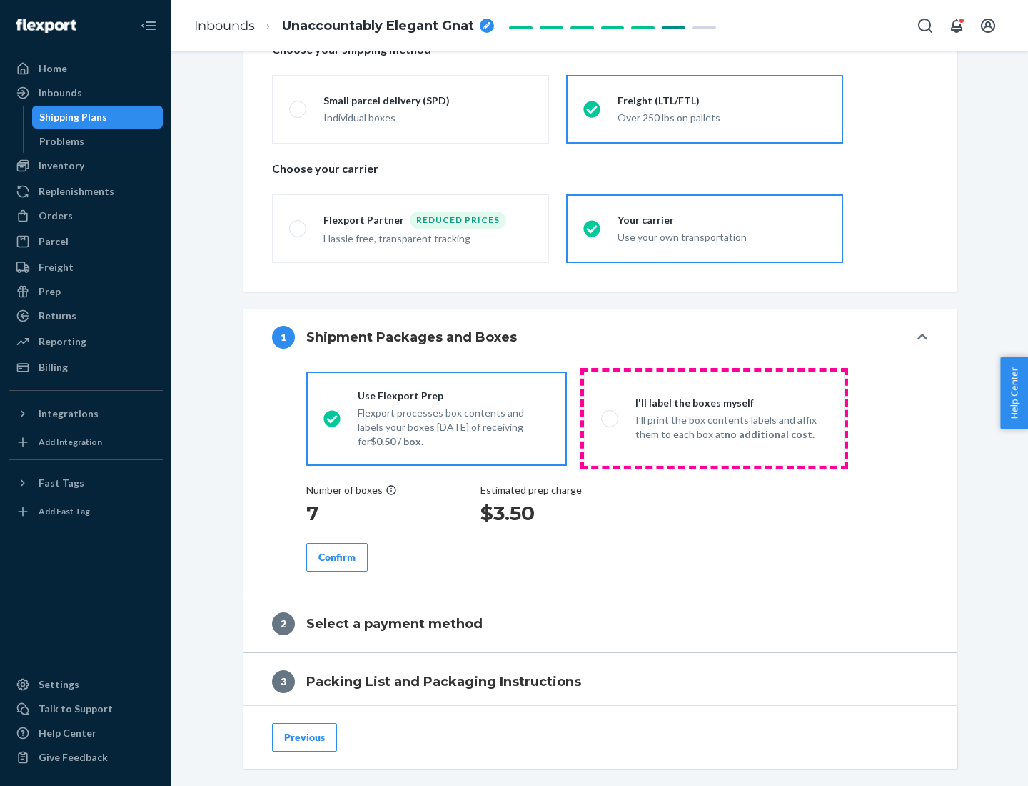
click at [714, 418] on p "I’ll print the box contents labels and affix them to each box at no additional …" at bounding box center [732, 427] width 192 height 29
click at [611, 418] on input "I'll label the boxes myself I’ll print the box contents labels and affix them t…" at bounding box center [605, 417] width 9 height 9
radio input "true"
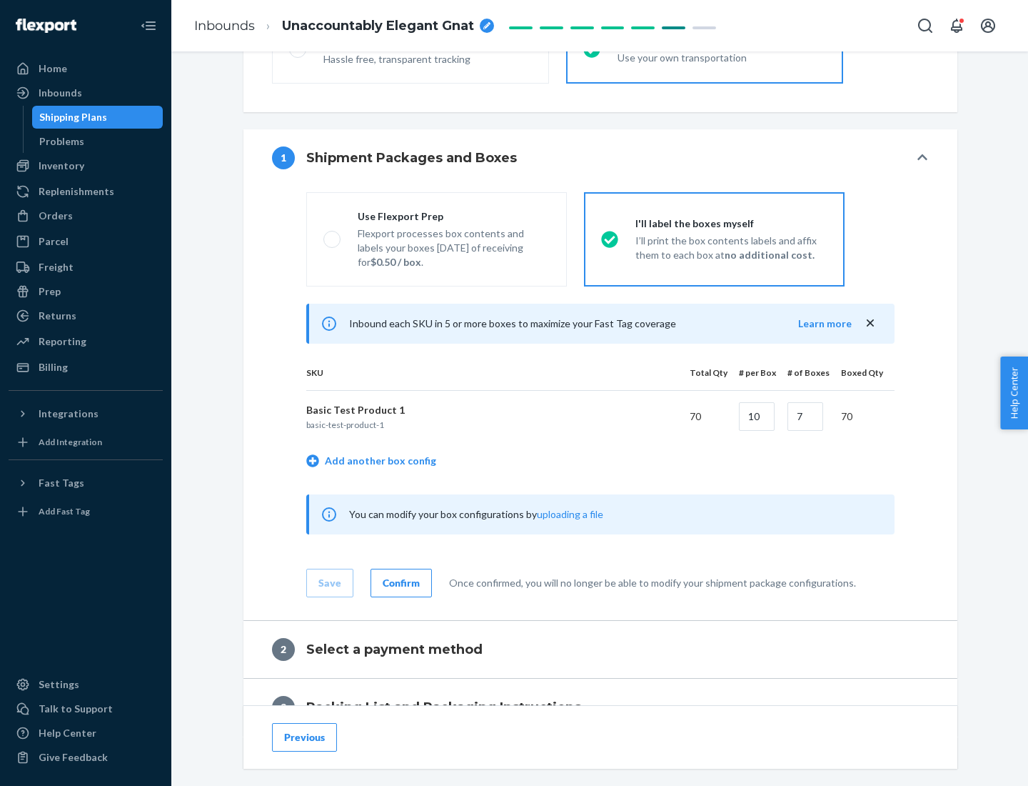
scroll to position [246, 0]
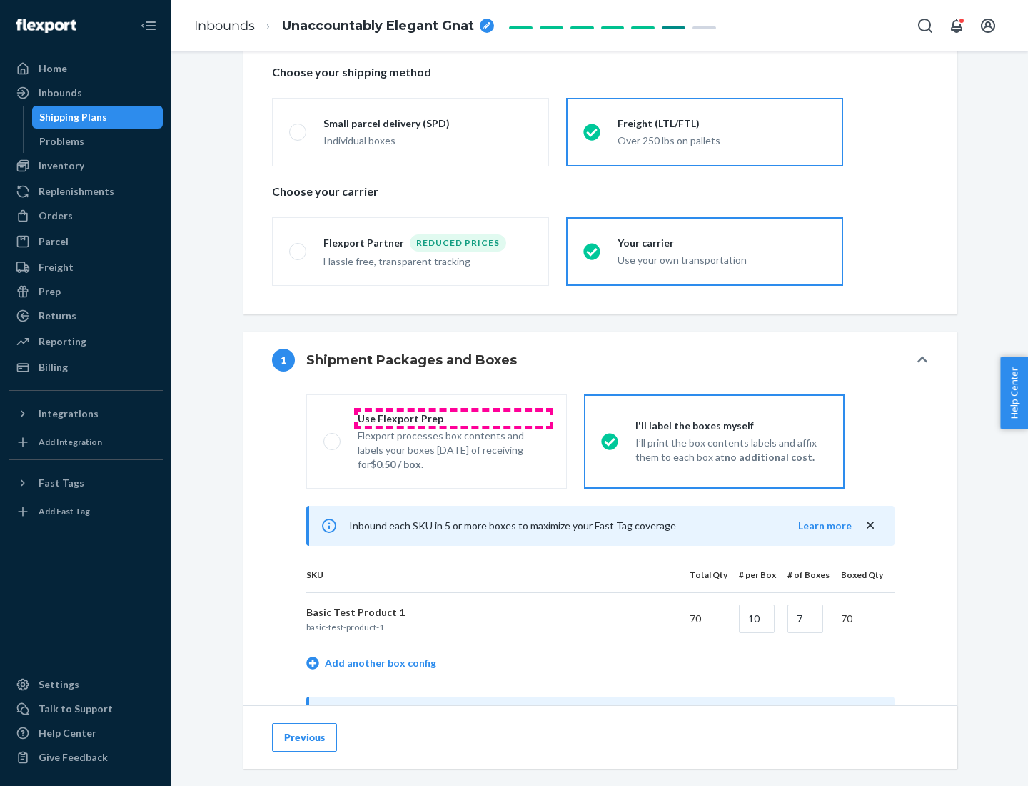
click at [453, 418] on div "Use Flexport Prep" at bounding box center [454, 418] width 192 height 14
click at [333, 436] on input "Use Flexport Prep Flexport processes box contents and labels your boxes [DATE] …" at bounding box center [327, 440] width 9 height 9
radio input "true"
radio input "false"
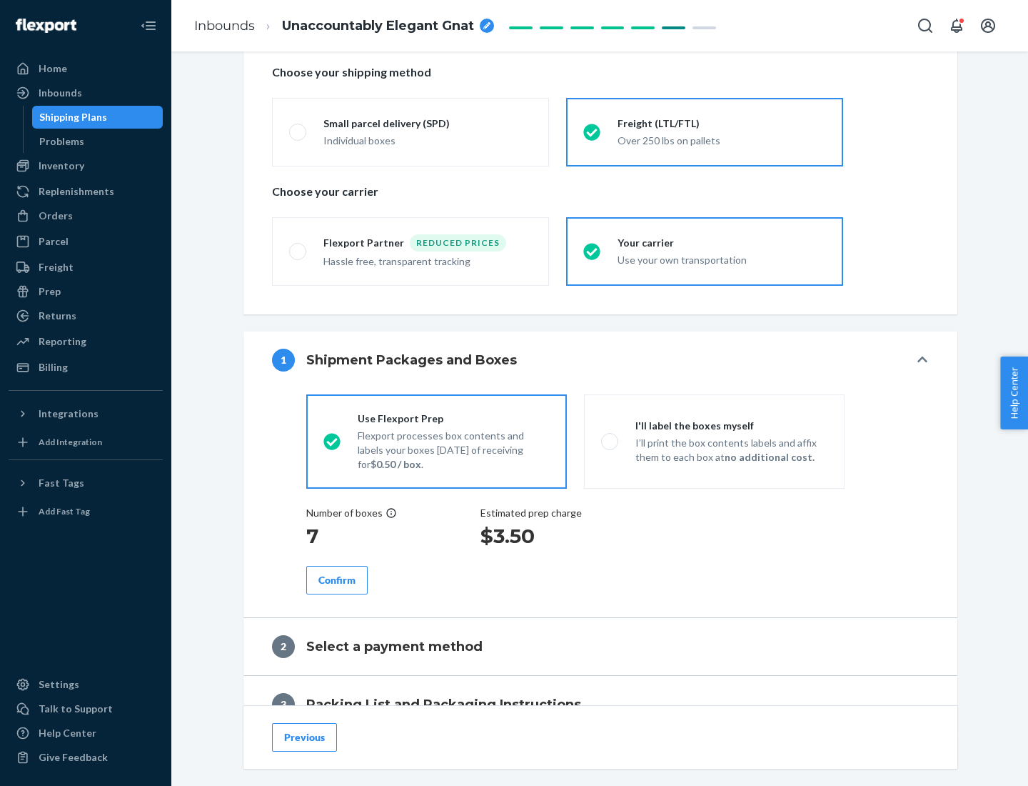
scroll to position [408, 0]
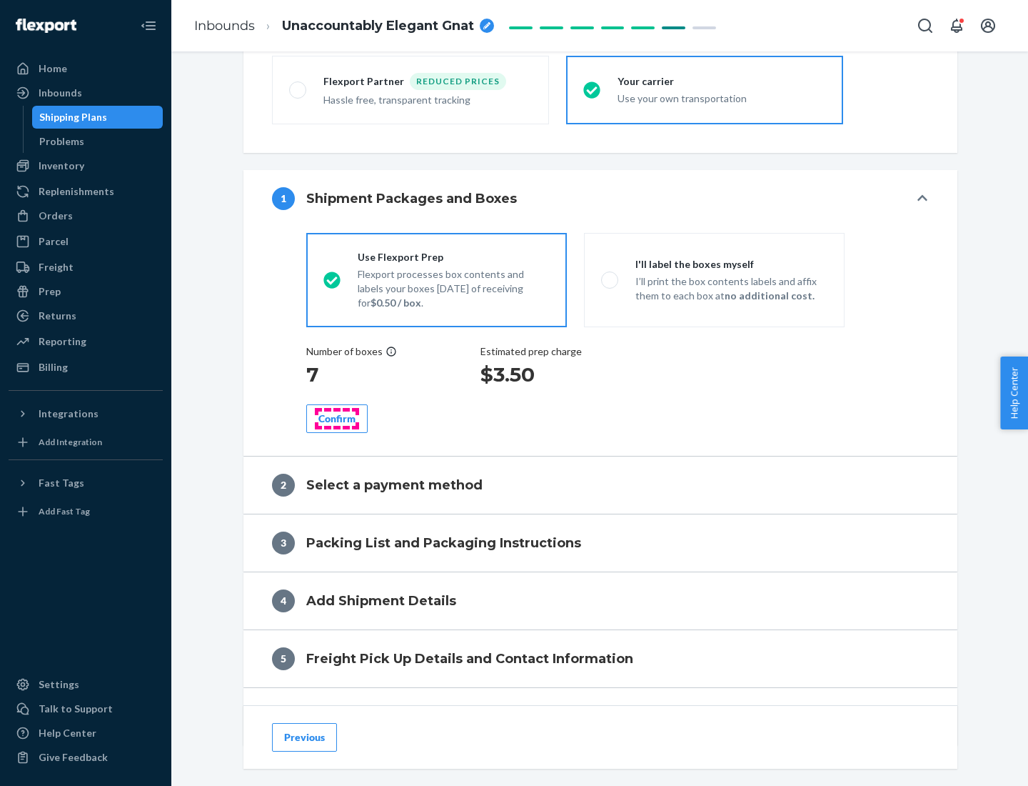
click at [337, 418] on div "Confirm" at bounding box center [336, 418] width 37 height 14
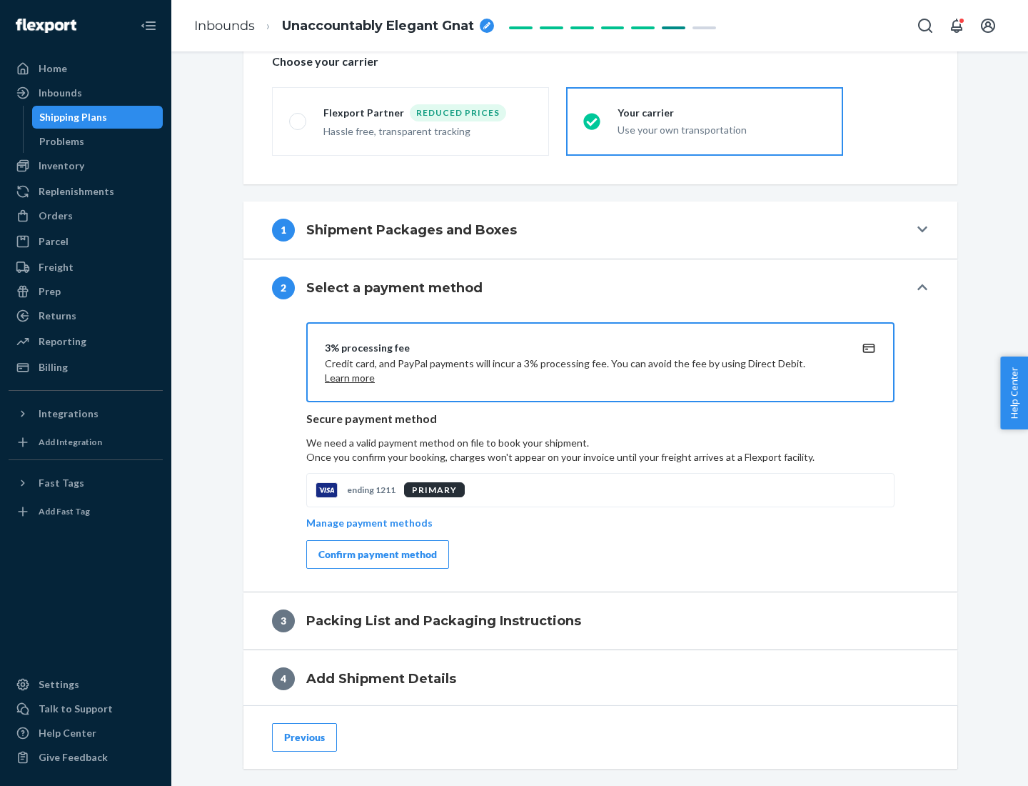
scroll to position [512, 0]
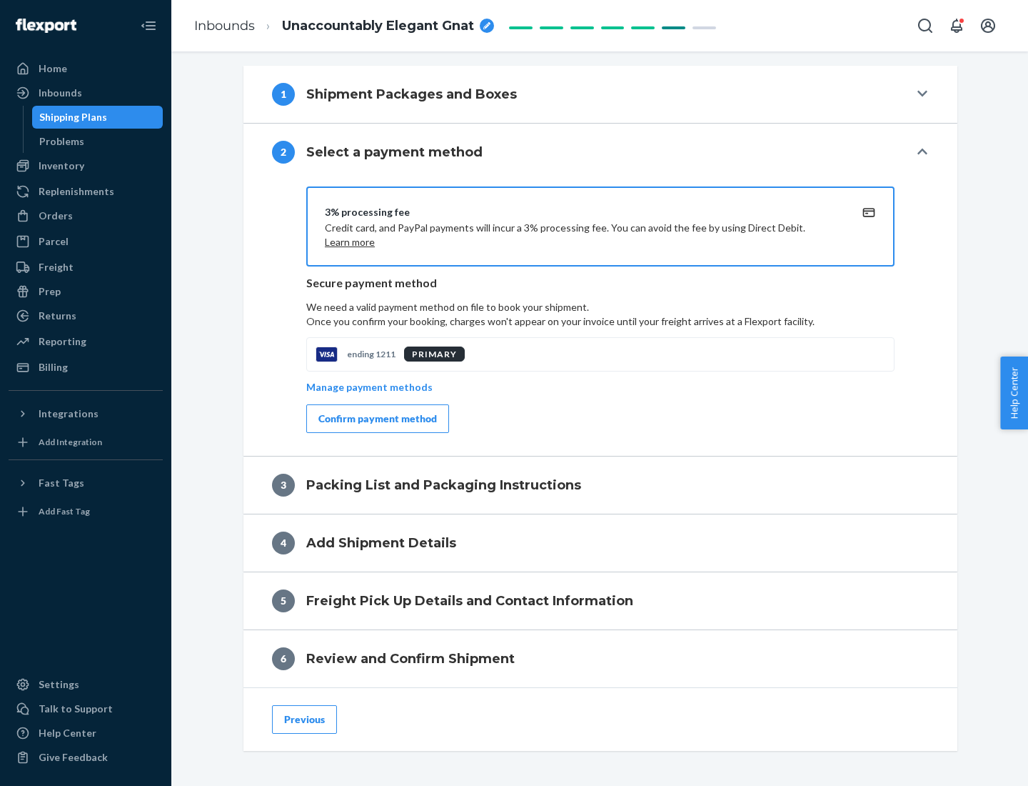
click at [376, 418] on div "Confirm payment method" at bounding box center [377, 418] width 119 height 14
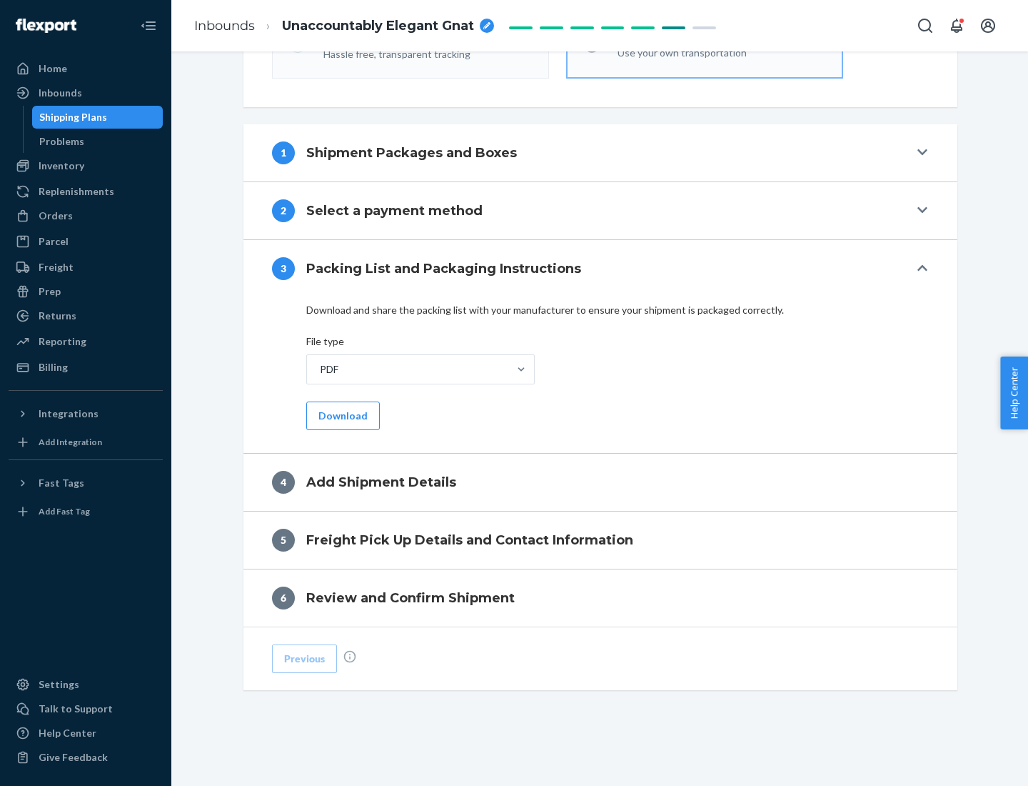
scroll to position [451, 0]
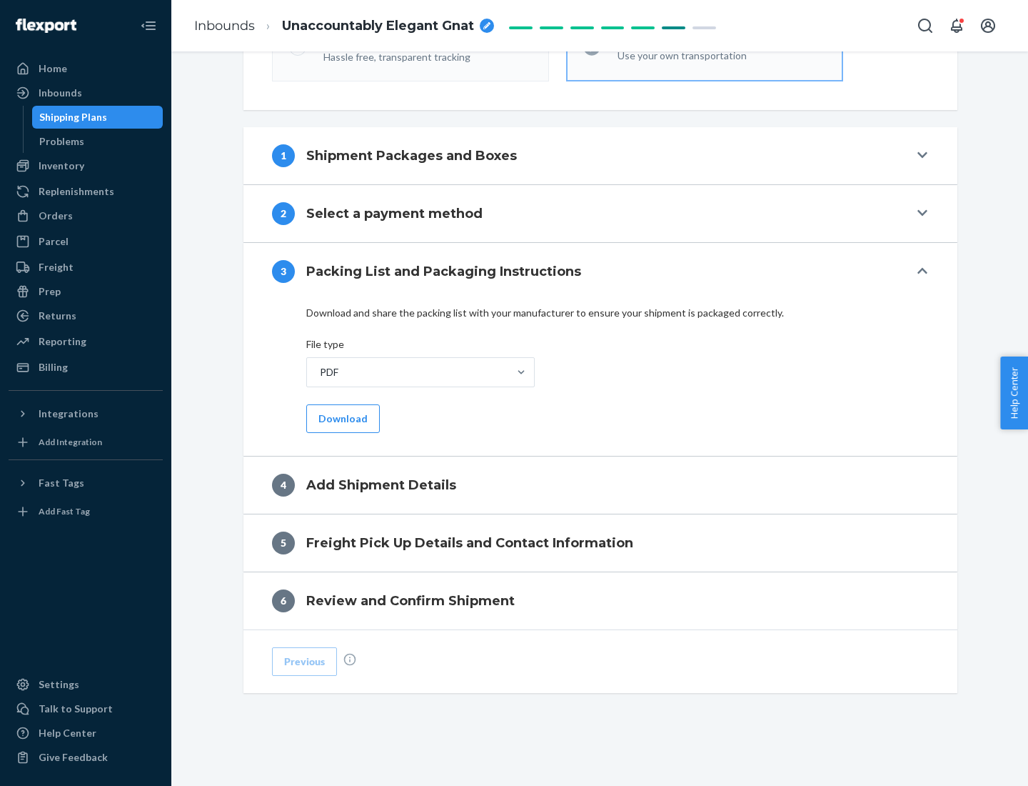
click at [341, 418] on button "Download" at bounding box center [343, 418] width 74 height 29
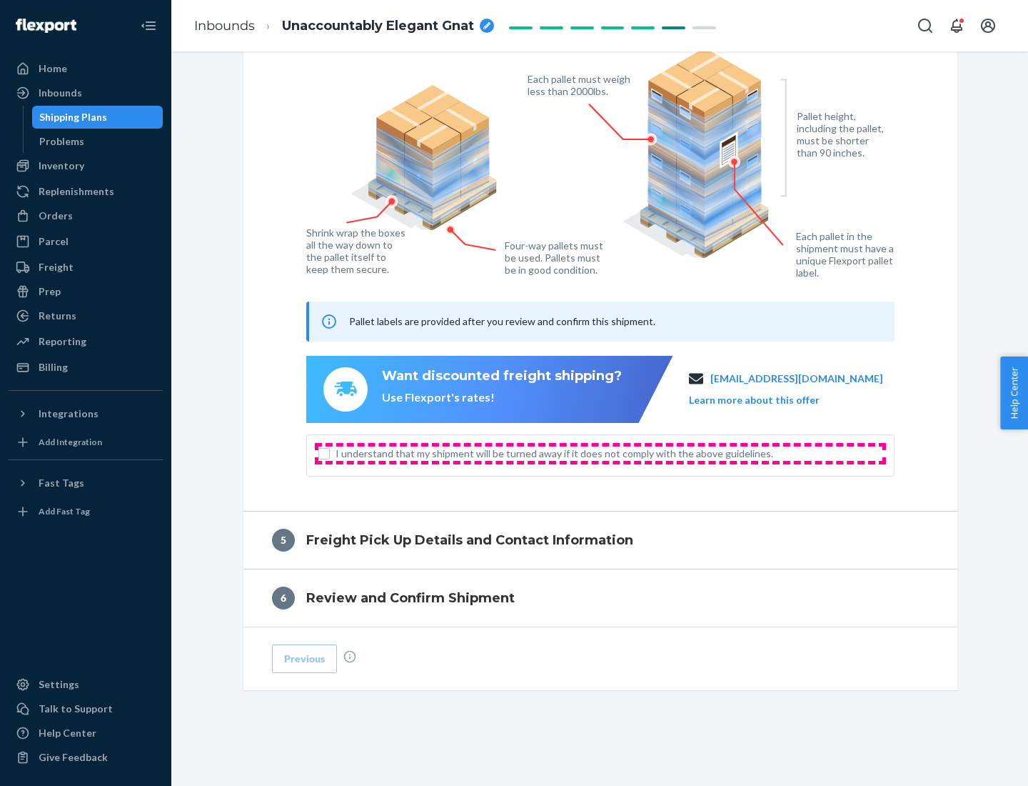
click at [601, 453] on span "I understand that my shipment will be turned away if it does not comply with th…" at bounding box center [609, 453] width 547 height 14
click at [330, 453] on input "I understand that my shipment will be turned away if it does not comply with th…" at bounding box center [323, 453] width 11 height 11
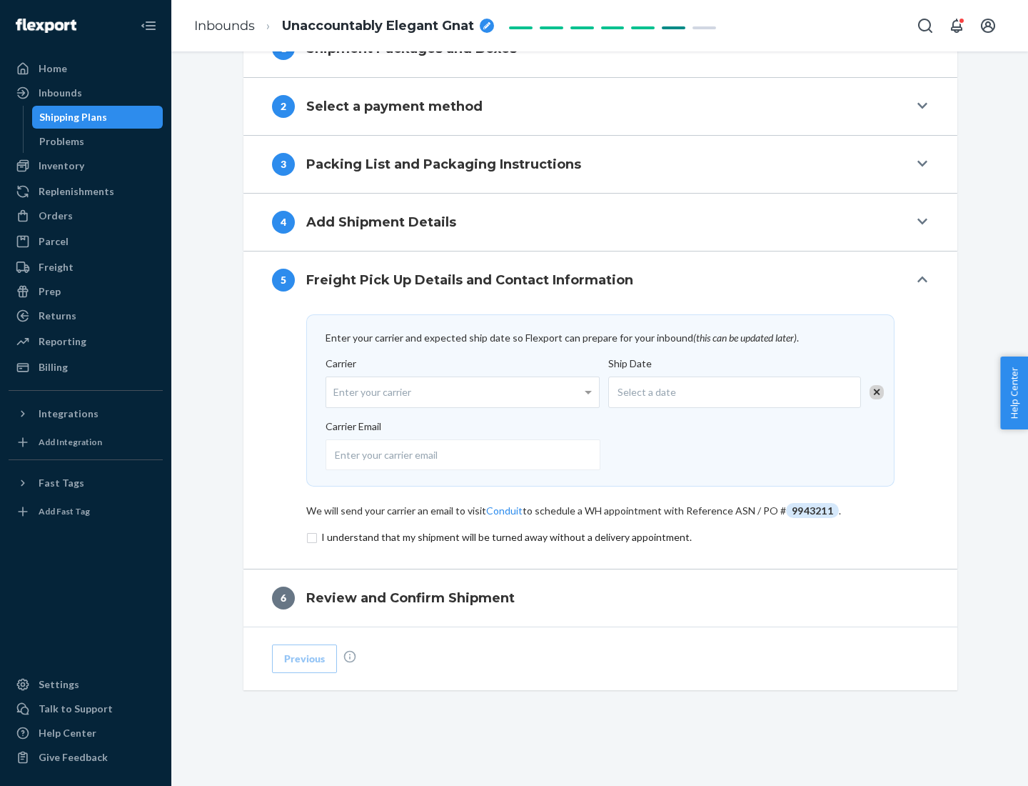
scroll to position [558, 0]
click at [601, 536] on input "checkbox" at bounding box center [600, 536] width 588 height 17
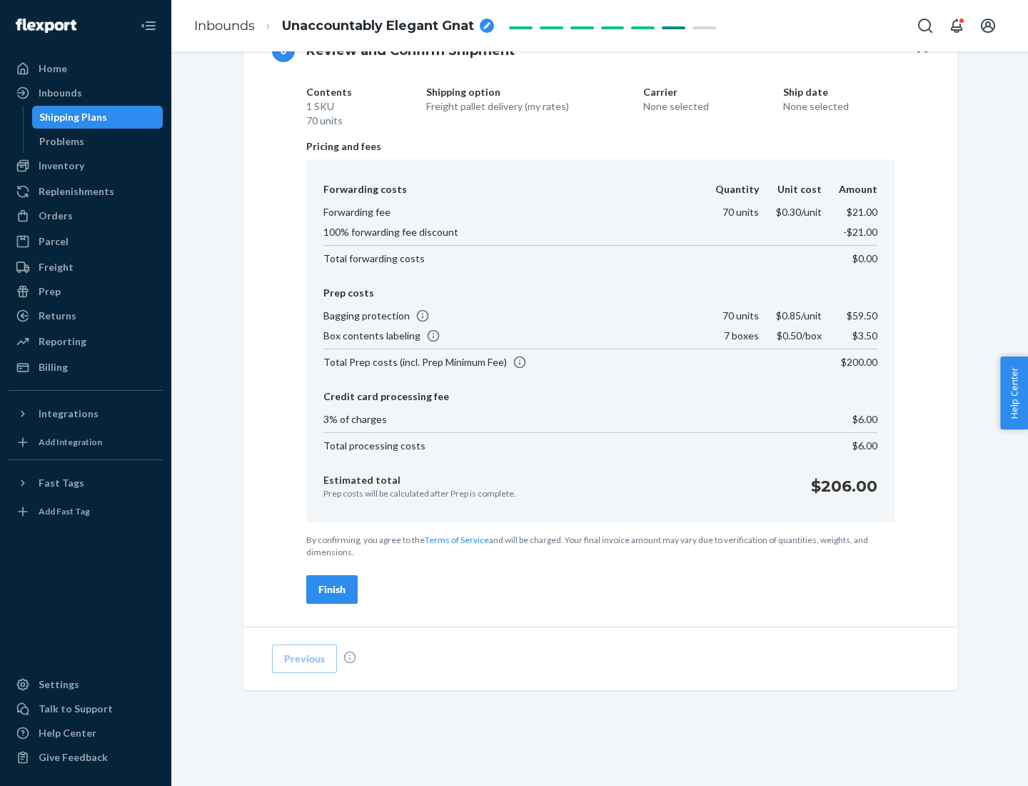
click at [332, 589] on div "Finish" at bounding box center [331, 589] width 27 height 14
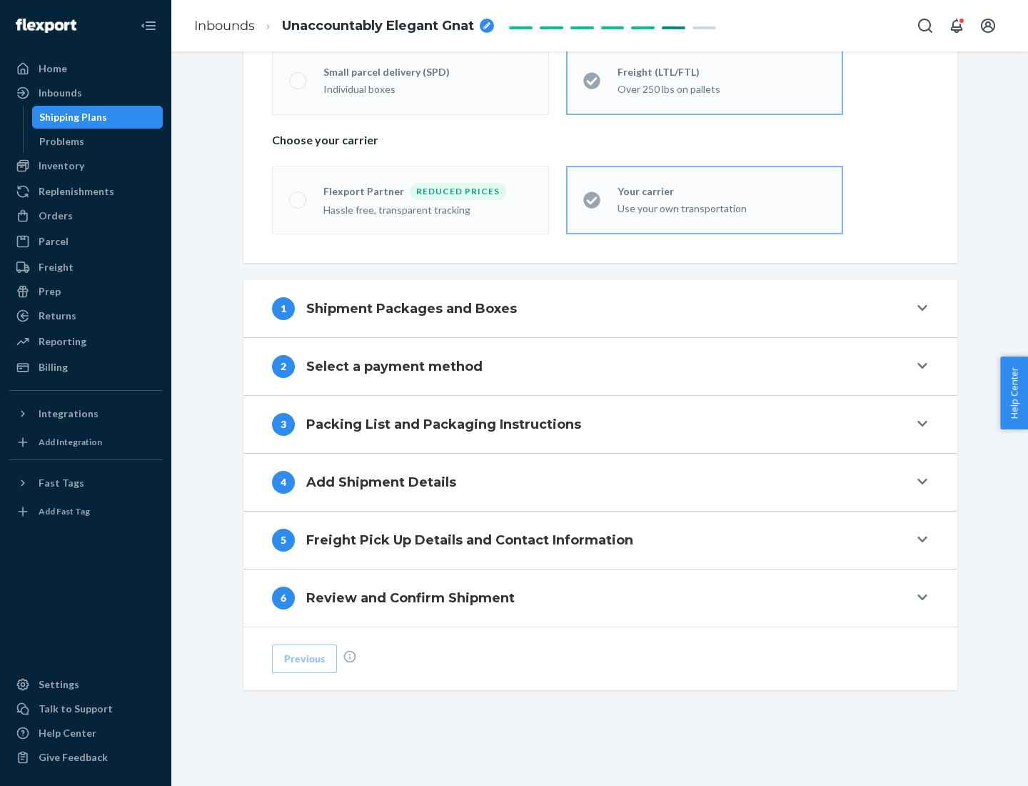
scroll to position [298, 0]
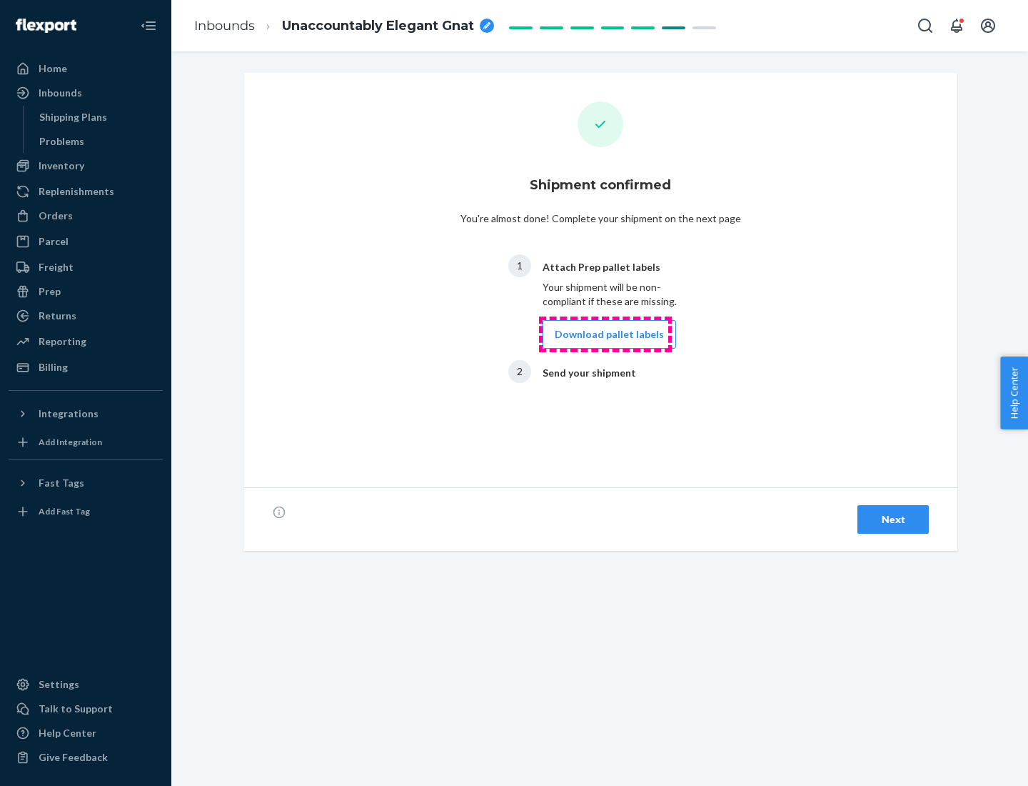
click at [606, 334] on button "Download pallet labels" at bounding box center [610, 334] width 134 height 29
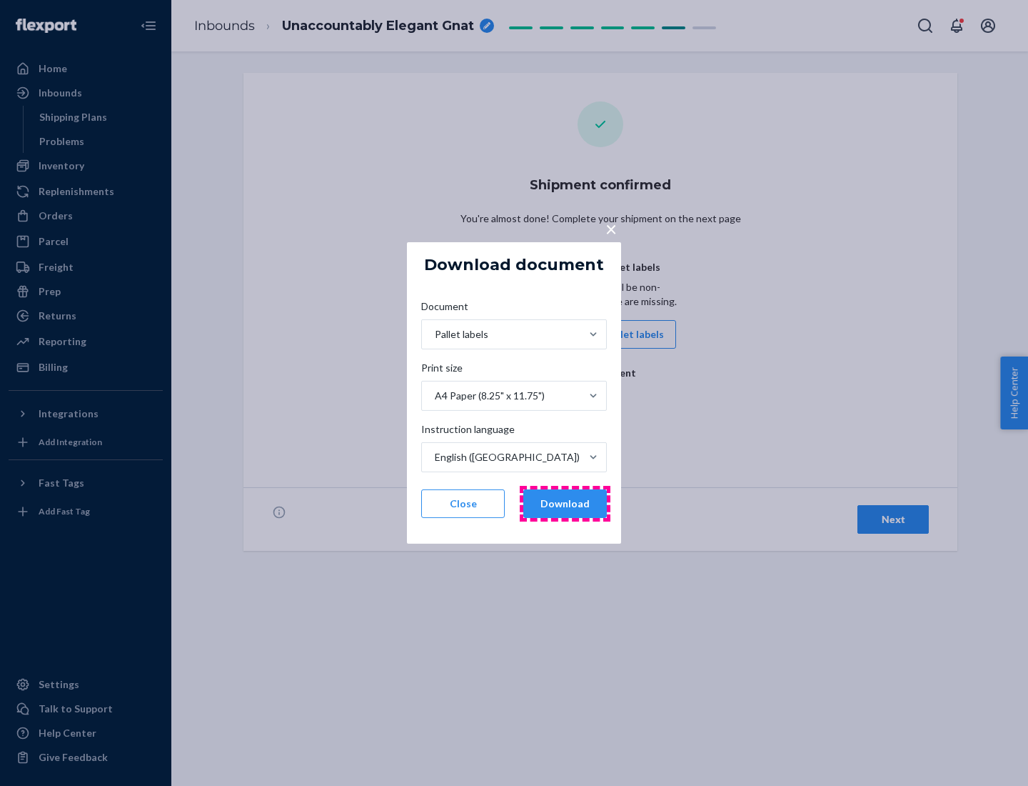
click at [565, 503] on button "Download" at bounding box center [565, 503] width 84 height 29
click at [611, 228] on span "×" at bounding box center [611, 228] width 11 height 24
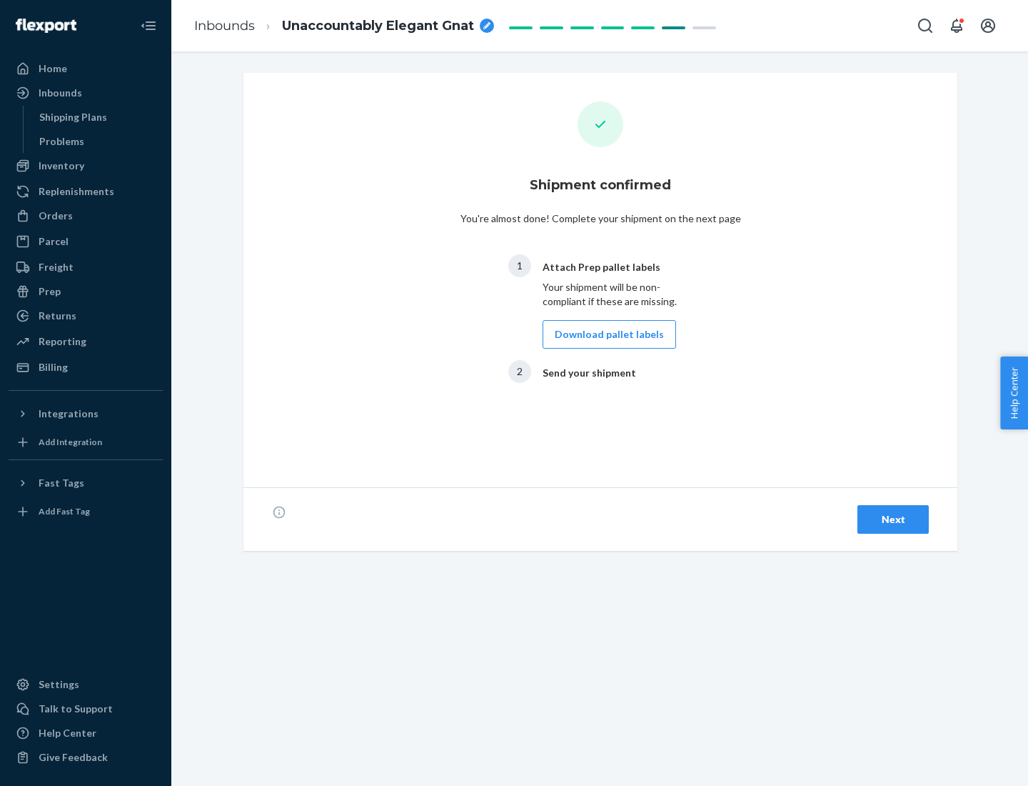
click at [893, 519] on div "Next" at bounding box center [893, 519] width 47 height 14
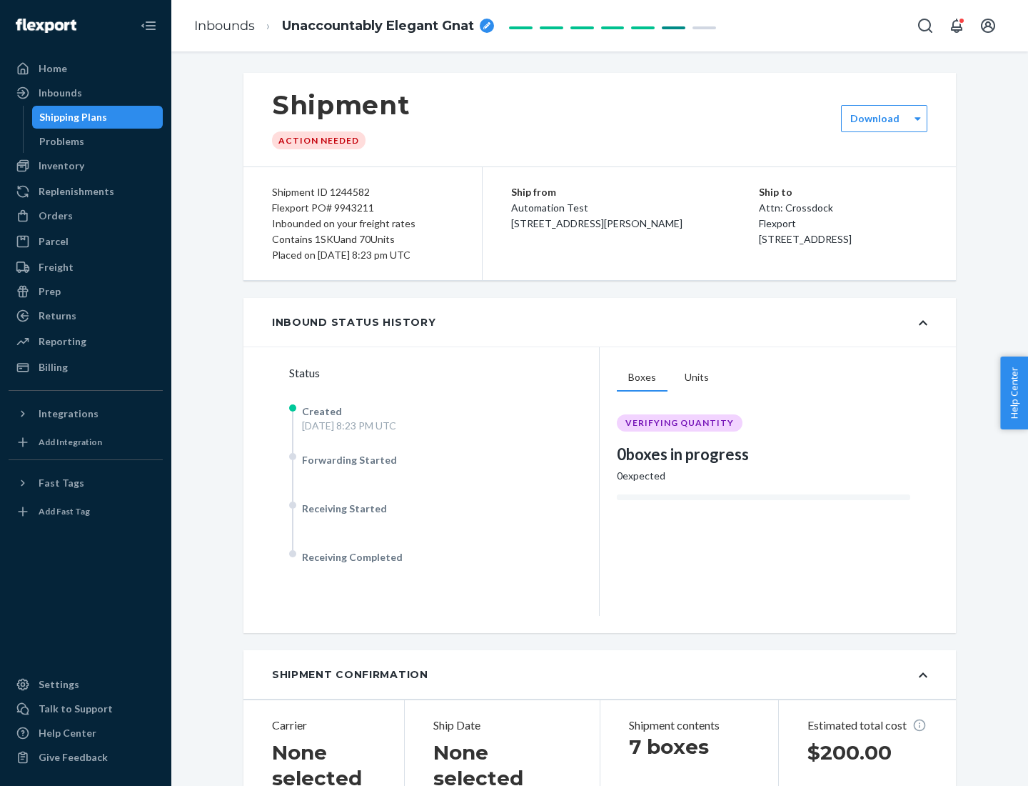
scroll to position [306, 0]
